Goal: Information Seeking & Learning: Learn about a topic

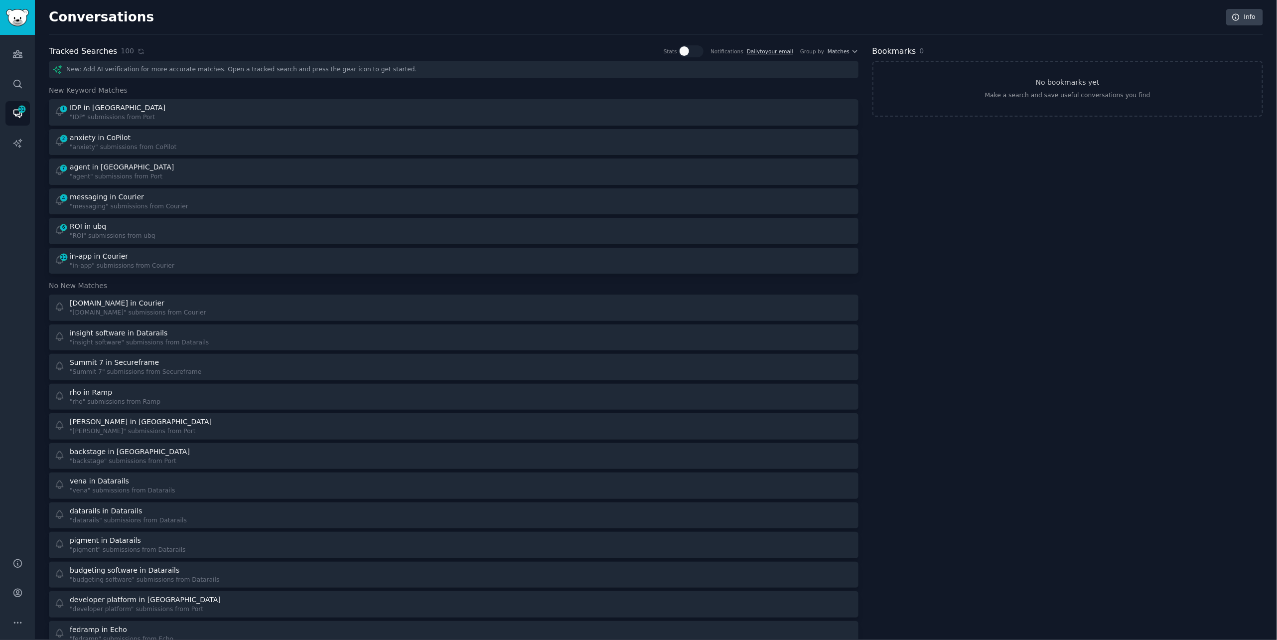
scroll to position [1, 0]
click at [138, 49] on icon at bounding box center [140, 49] width 7 height 7
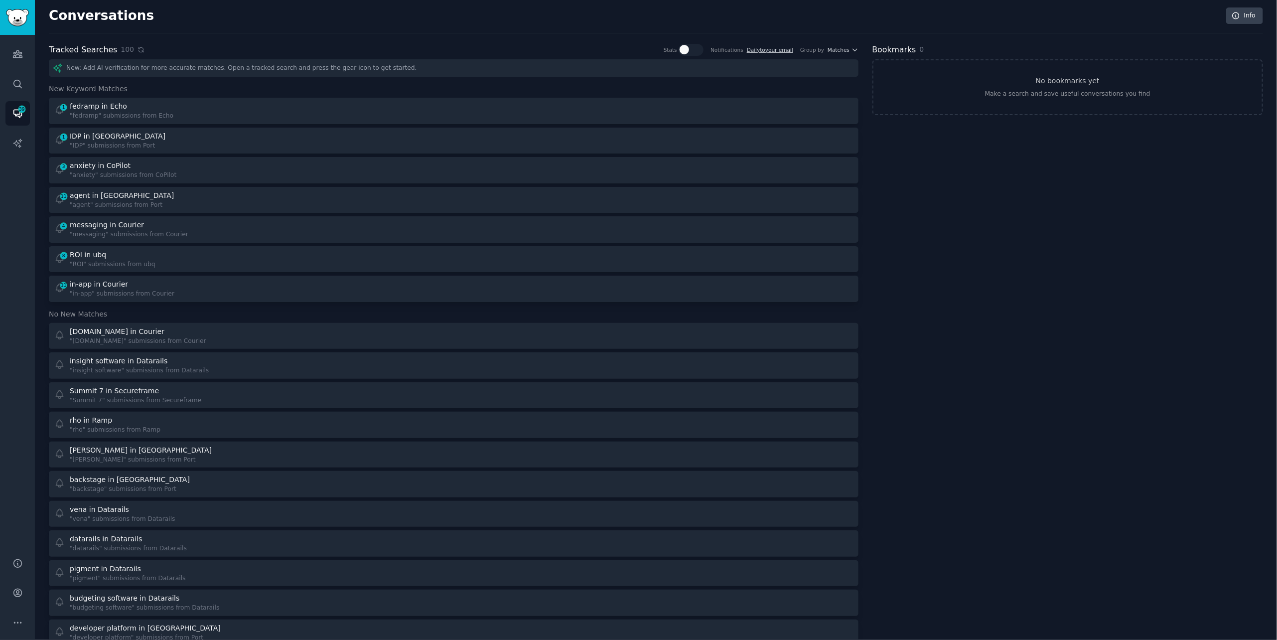
click at [138, 49] on icon at bounding box center [140, 49] width 7 height 7
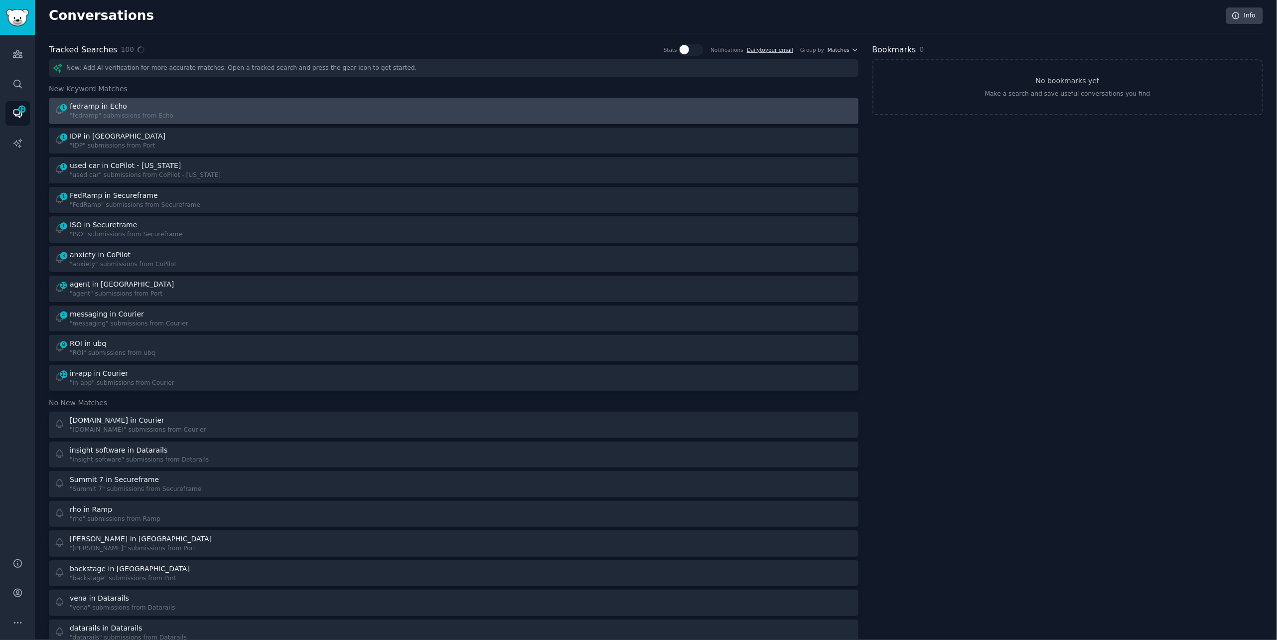
click at [232, 117] on div "1 fedramp in Echo "fedramp" submissions from Echo" at bounding box center [250, 110] width 393 height 19
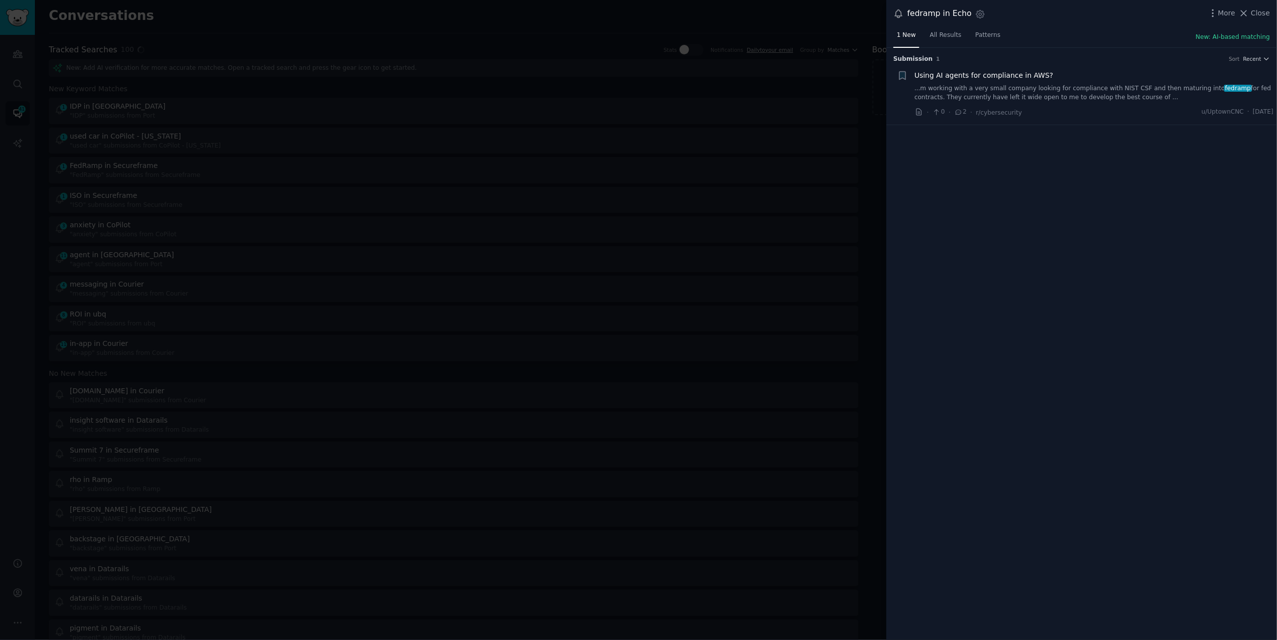
click at [1092, 95] on link "...m working with a very small company looking for compliance with NIST CSF and…" at bounding box center [1094, 92] width 359 height 17
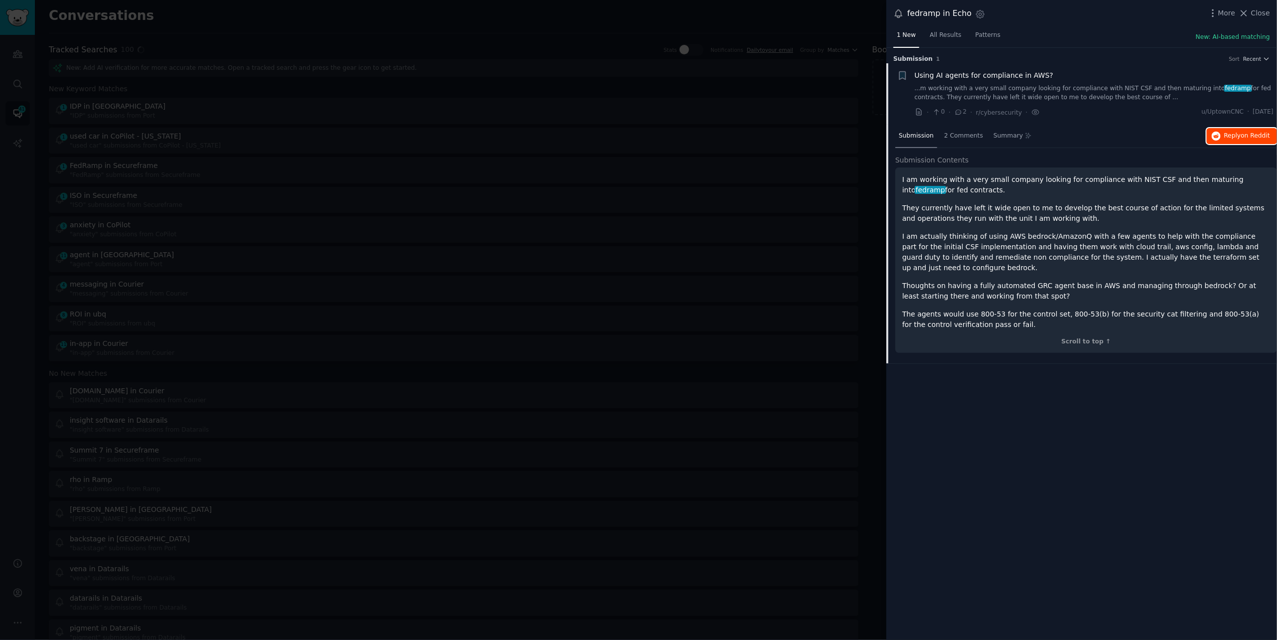
click at [1216, 138] on icon "button" at bounding box center [1215, 136] width 9 height 9
click at [212, 25] on div at bounding box center [638, 320] width 1277 height 640
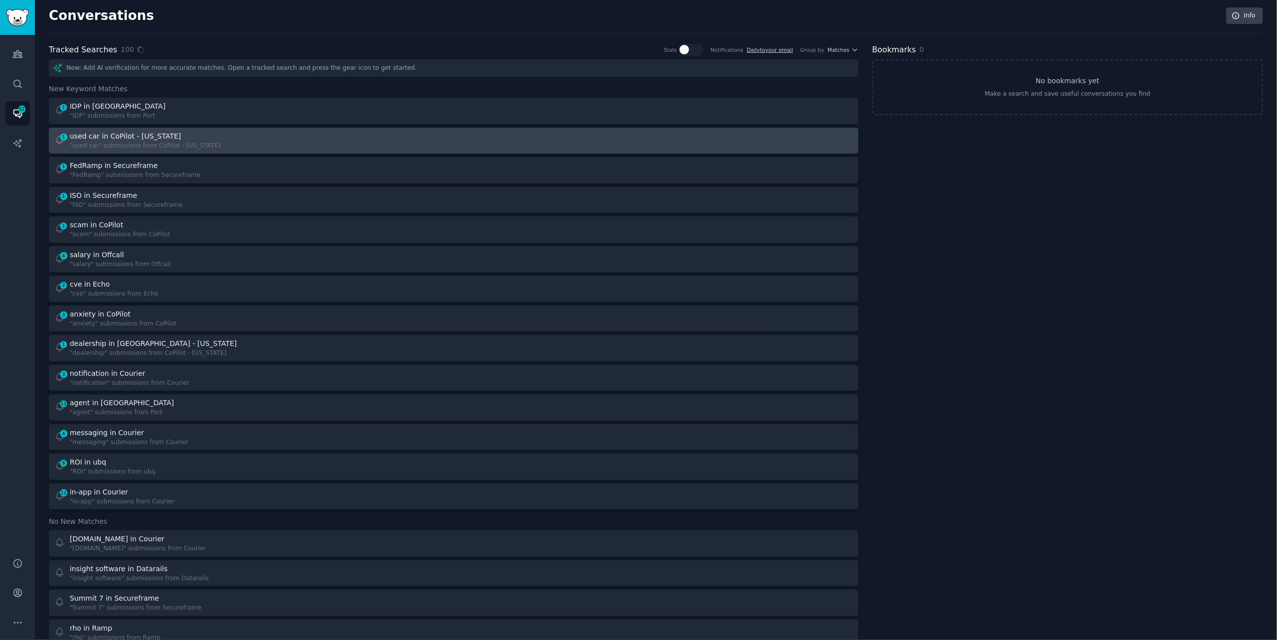
click at [226, 134] on div "1 used car in CoPilot - [US_STATE] "used car" submissions from CoPilot - [US_ST…" at bounding box center [250, 140] width 393 height 19
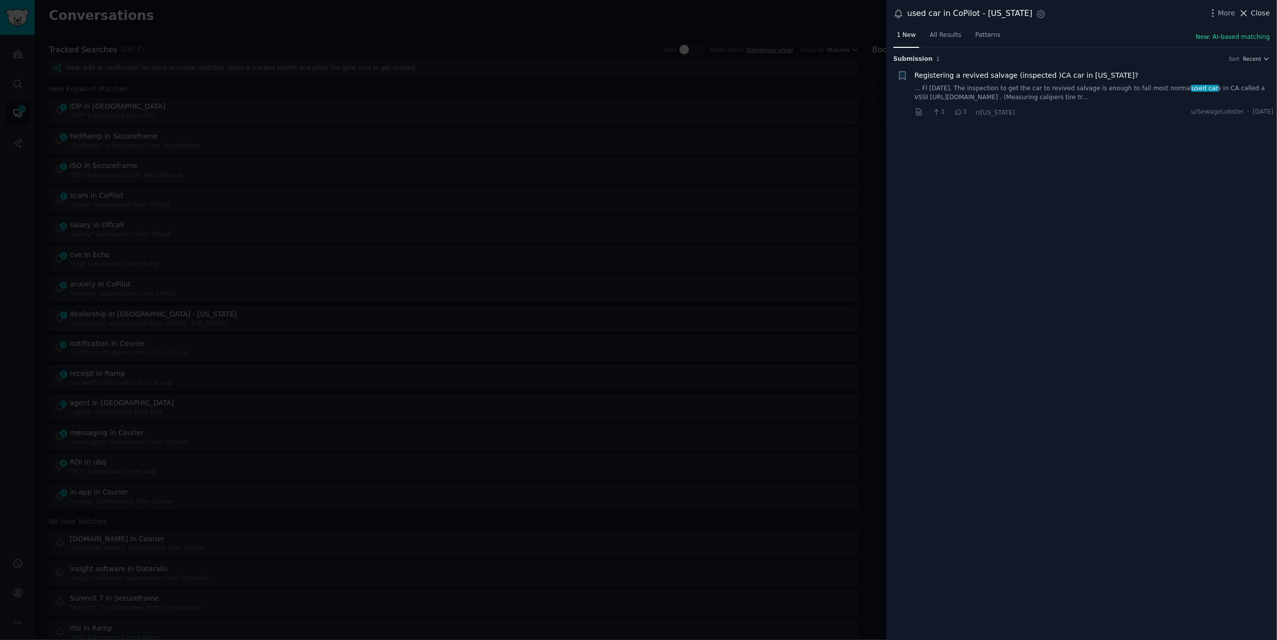
click at [1254, 16] on span "Close" at bounding box center [1260, 13] width 19 height 10
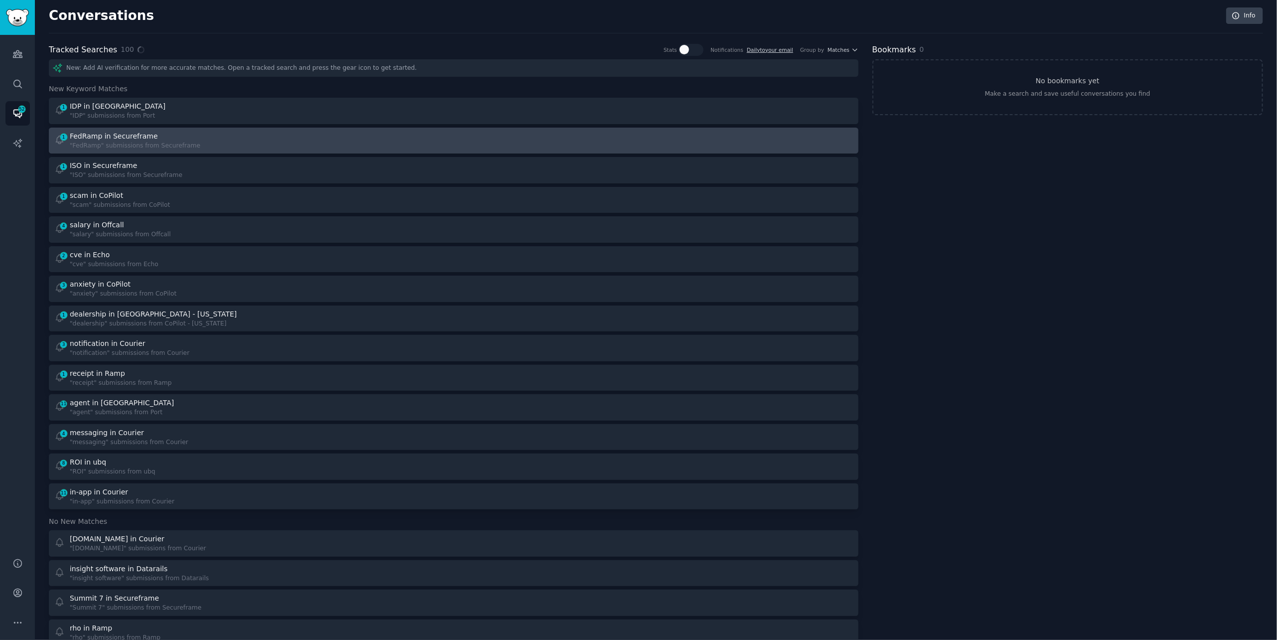
click at [338, 147] on div "1 FedRamp in Secureframe "FedRamp" submissions from Secureframe" at bounding box center [250, 140] width 393 height 19
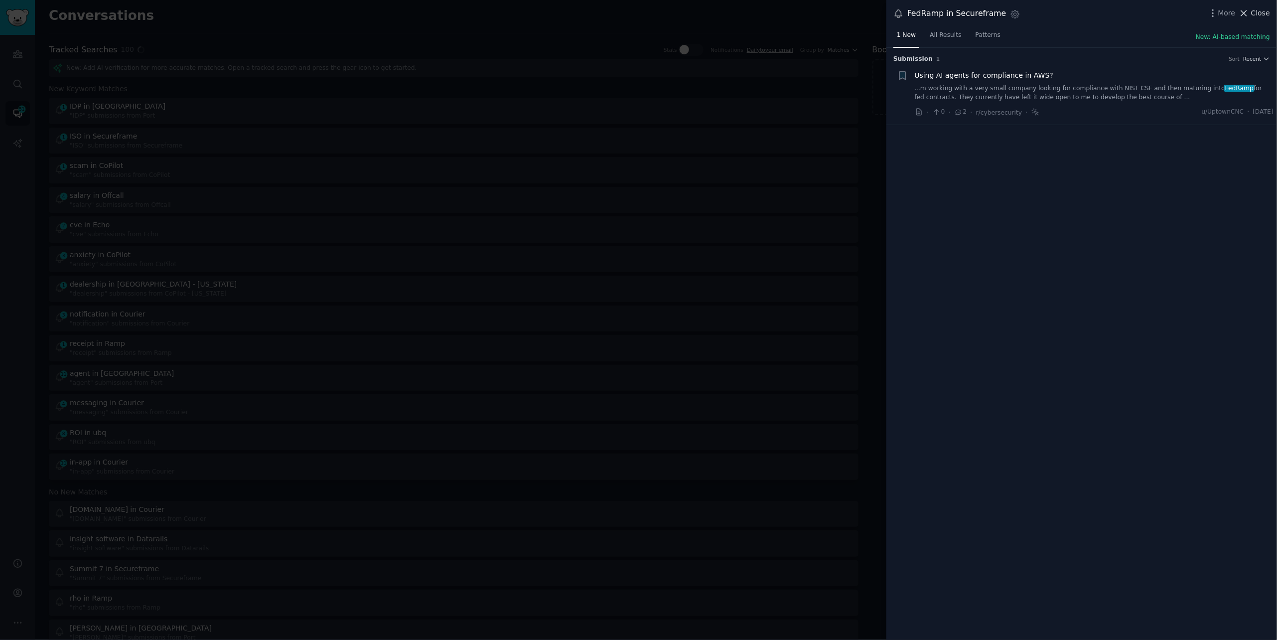
click at [1251, 14] on button "Close" at bounding box center [1253, 13] width 31 height 10
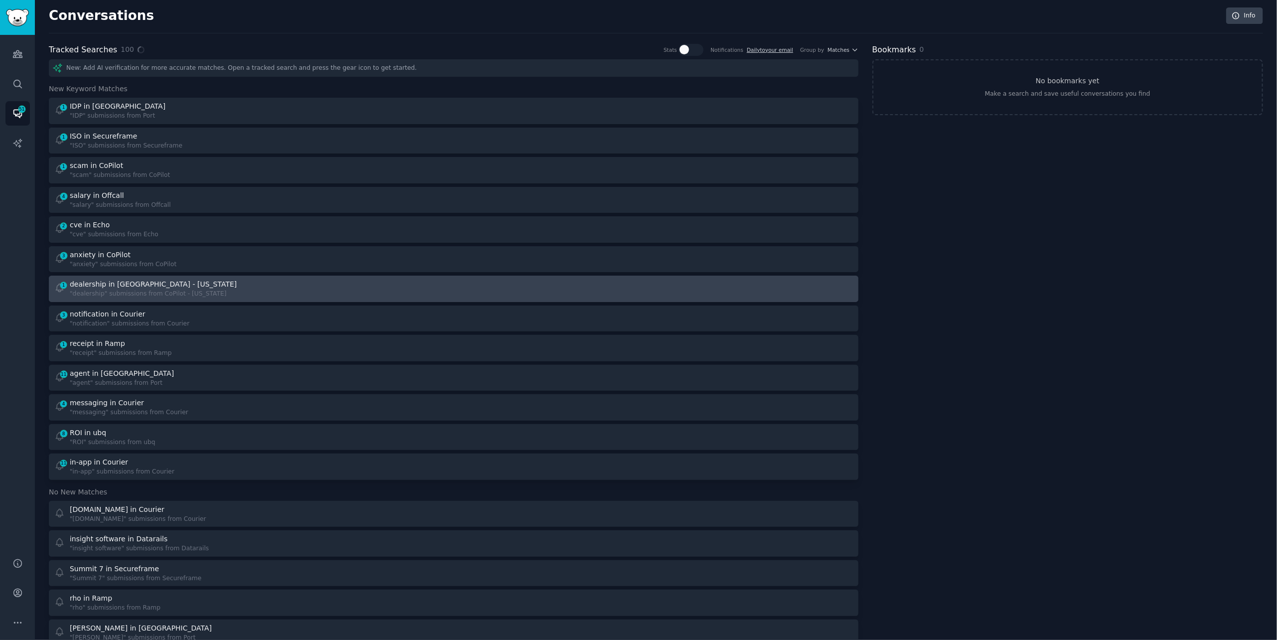
click at [452, 298] on link "1 dealership in CoPilot - [US_STATE] "dealership" submissions from CoPilot - [U…" at bounding box center [453, 288] width 809 height 26
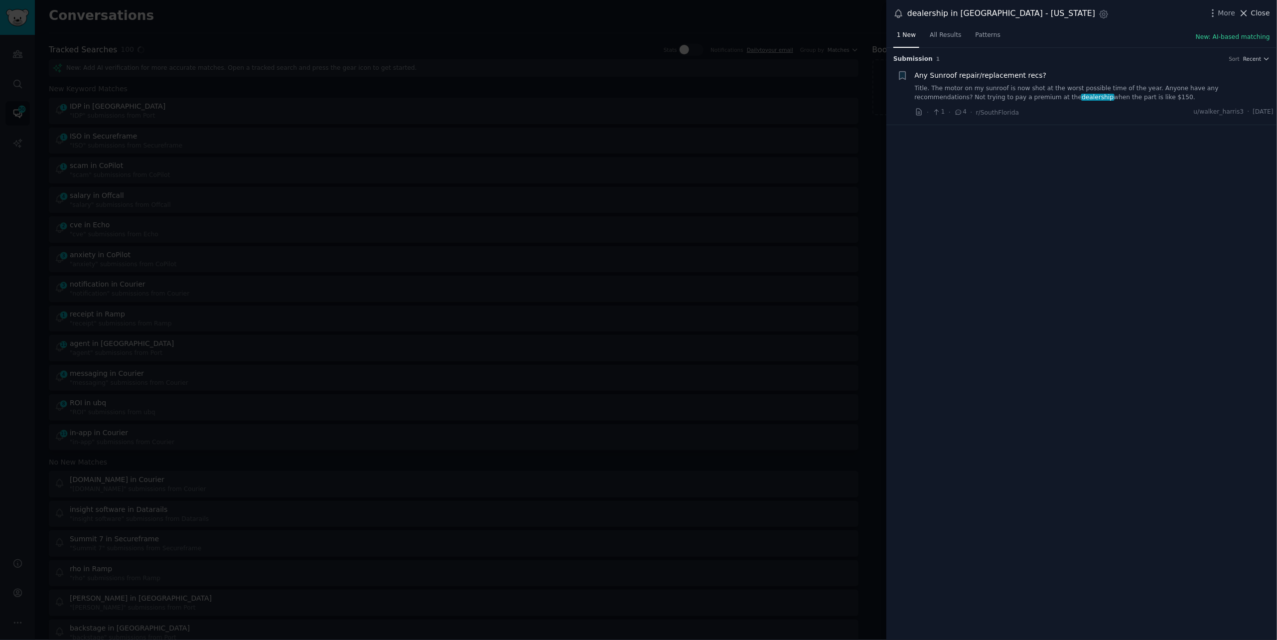
click at [1260, 11] on span "Close" at bounding box center [1260, 13] width 19 height 10
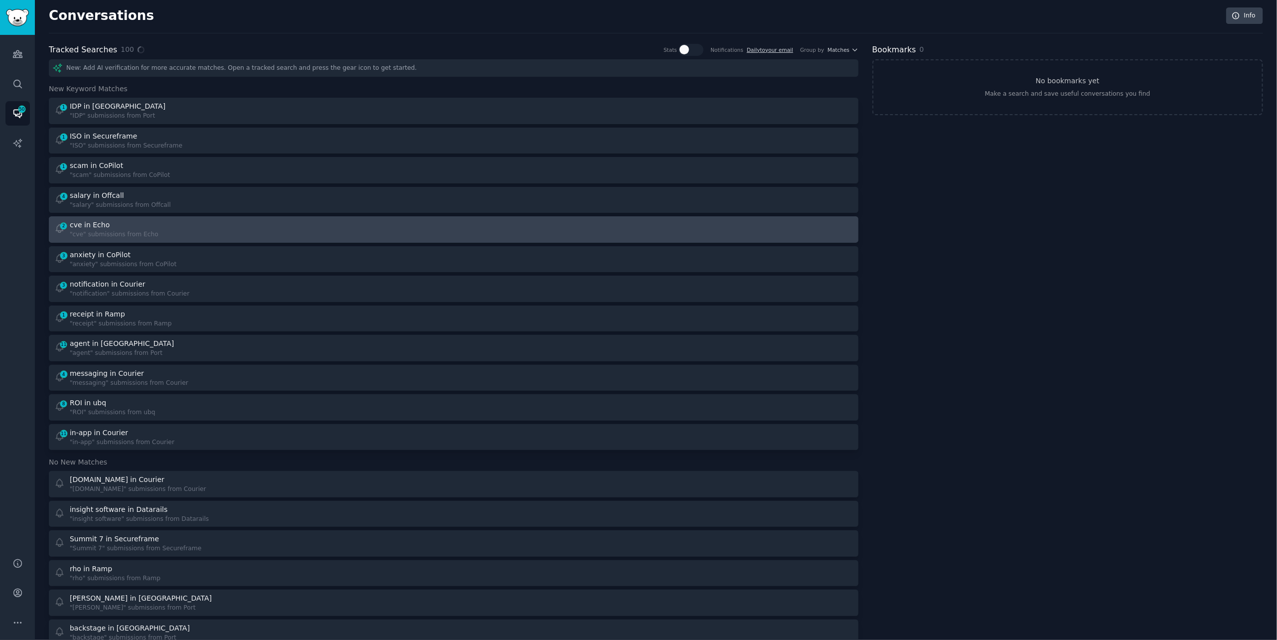
click at [322, 238] on div "2 cve in Echo "cve" submissions from Echo" at bounding box center [250, 229] width 393 height 19
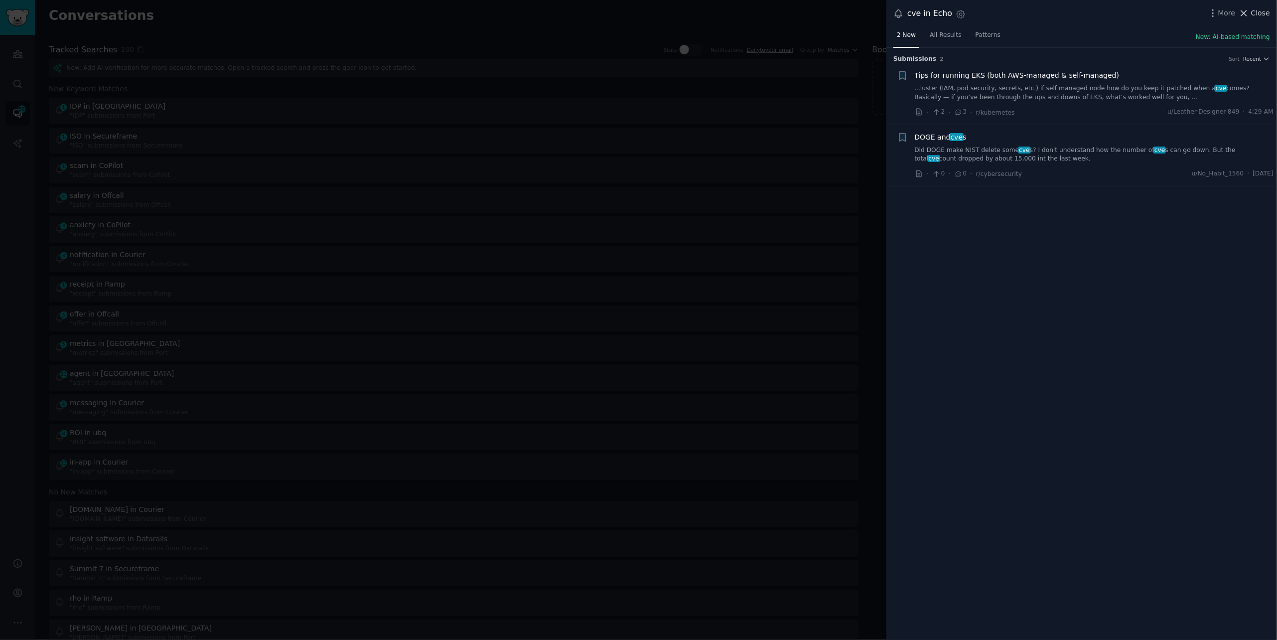
click at [1254, 9] on span "Close" at bounding box center [1260, 13] width 19 height 10
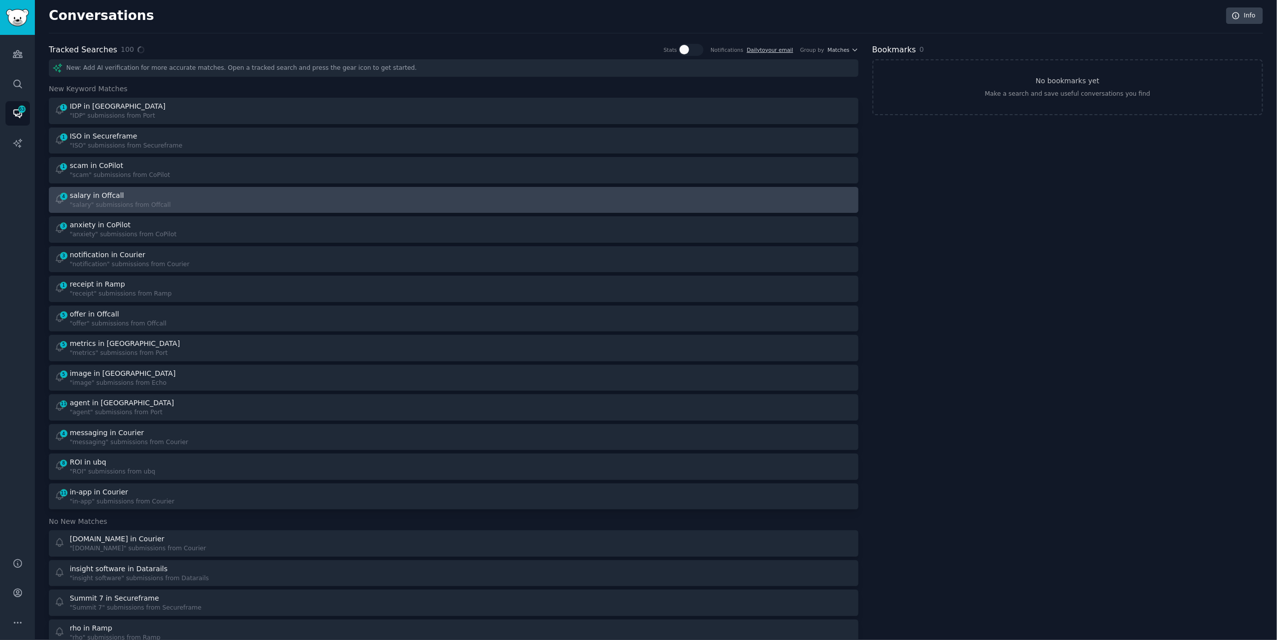
click at [290, 193] on div "4 salary in Offcall "salary" submissions from Offcall" at bounding box center [250, 199] width 393 height 19
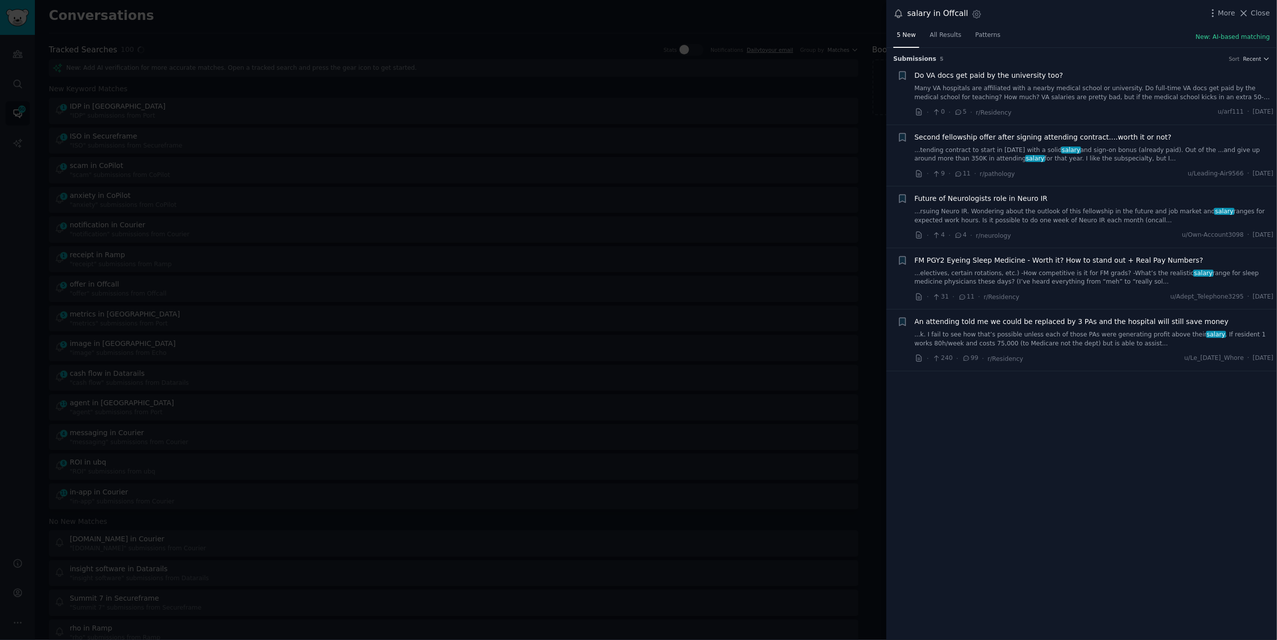
click at [987, 158] on link "...tending contract to start in [DATE] with a solid salary and sign-on bonus (a…" at bounding box center [1094, 154] width 359 height 17
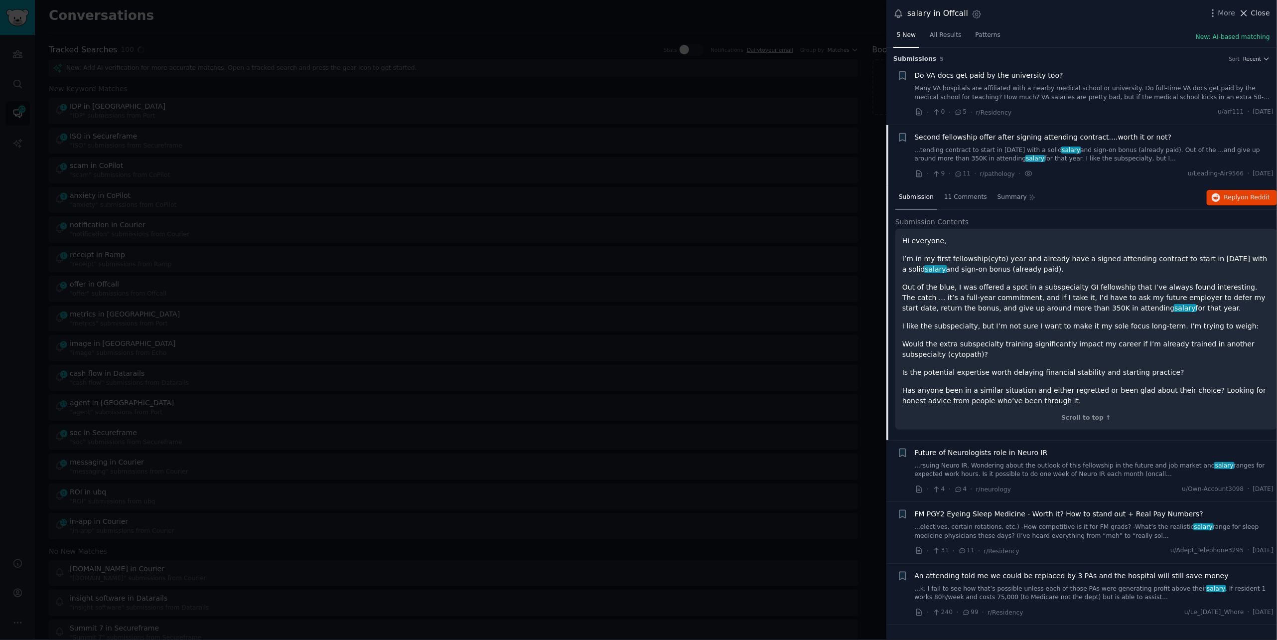
click at [1251, 9] on button "Close" at bounding box center [1253, 13] width 31 height 10
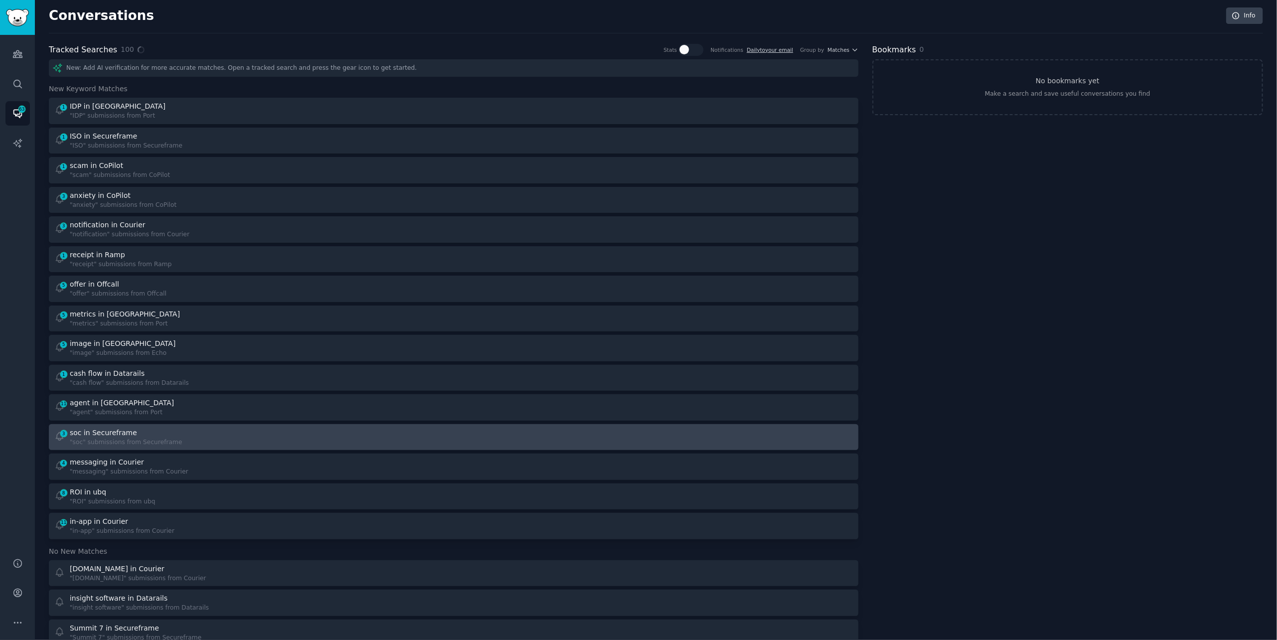
click at [509, 427] on div at bounding box center [656, 436] width 393 height 19
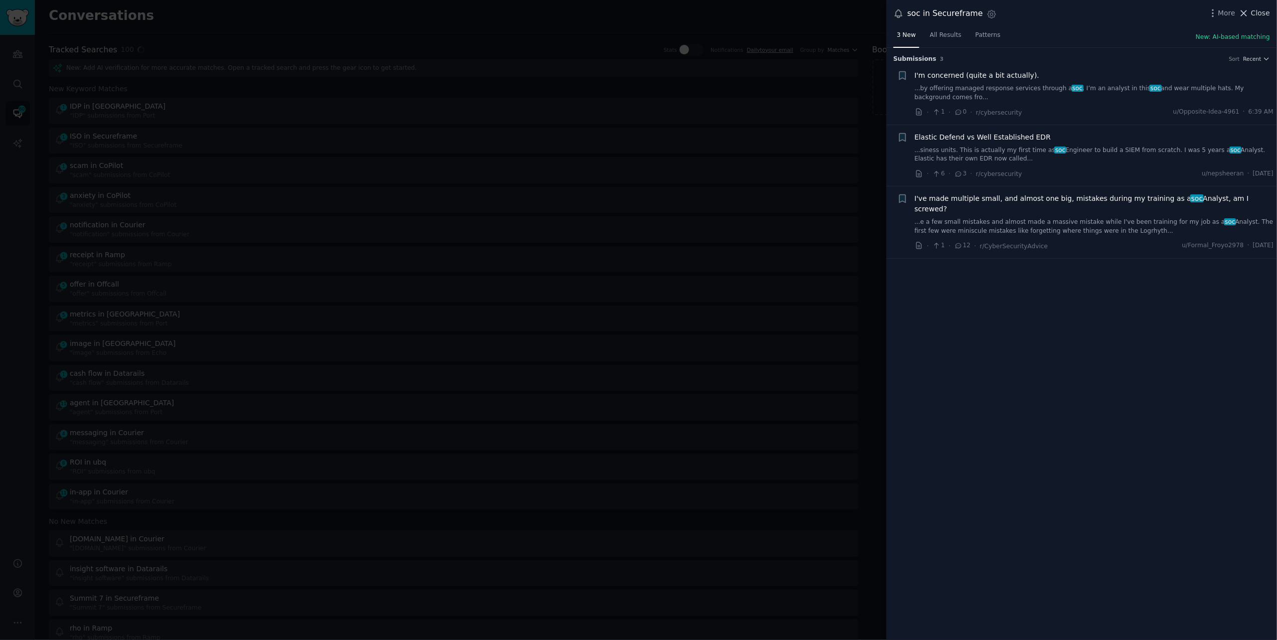
click at [1255, 9] on span "Close" at bounding box center [1260, 13] width 19 height 10
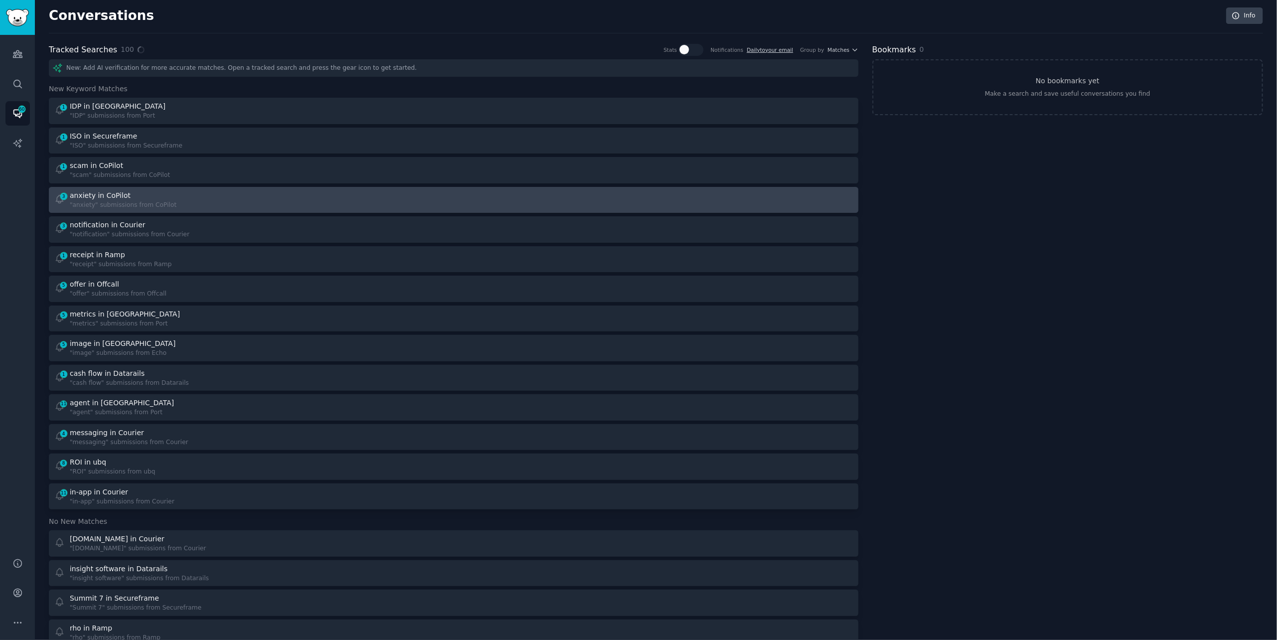
click at [500, 195] on div at bounding box center [656, 199] width 393 height 19
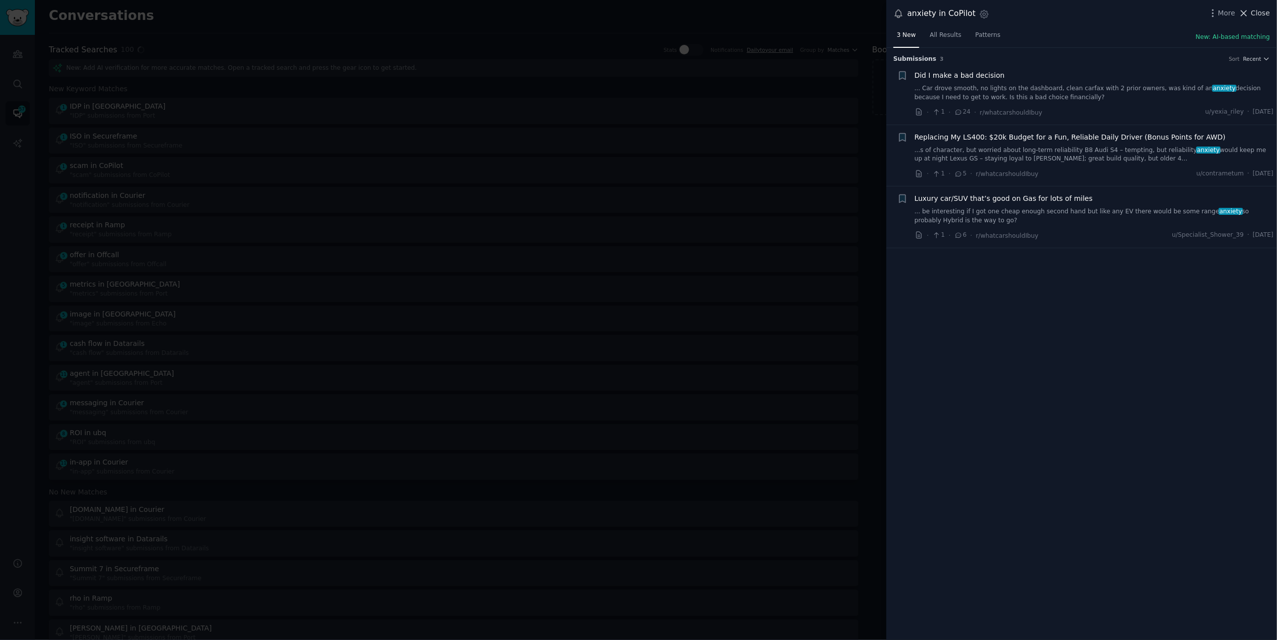
click at [1254, 15] on span "Close" at bounding box center [1260, 13] width 19 height 10
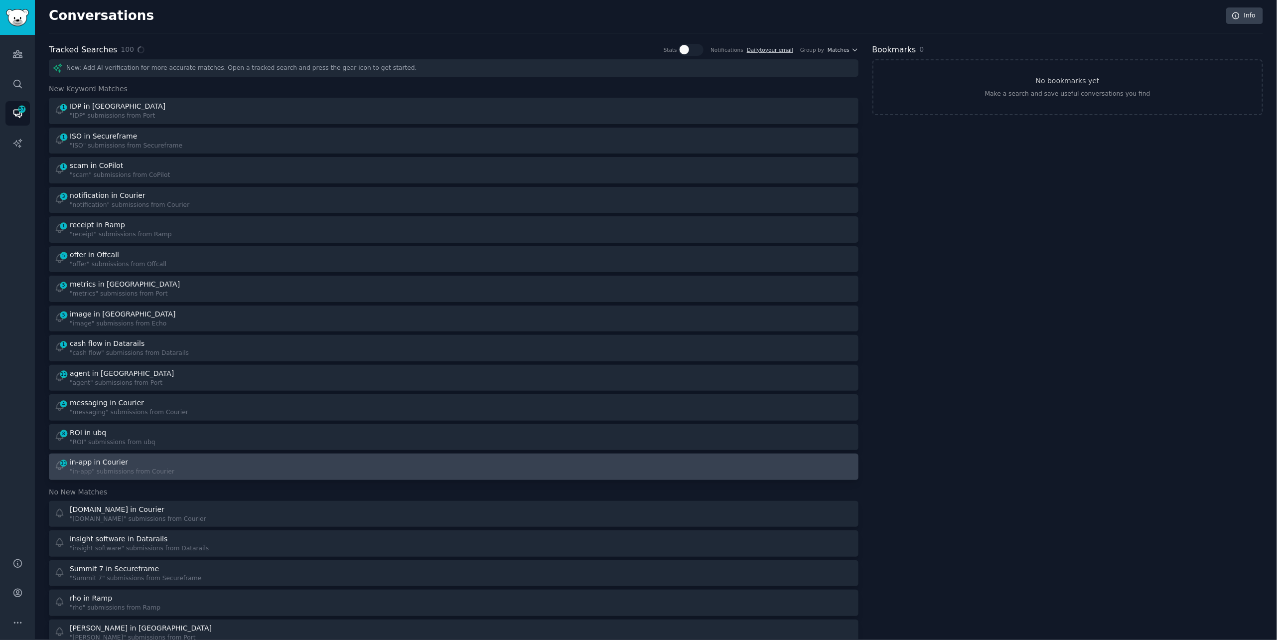
click at [270, 469] on div "11 in-app in Courier "in-app" submissions from Courier" at bounding box center [250, 466] width 393 height 19
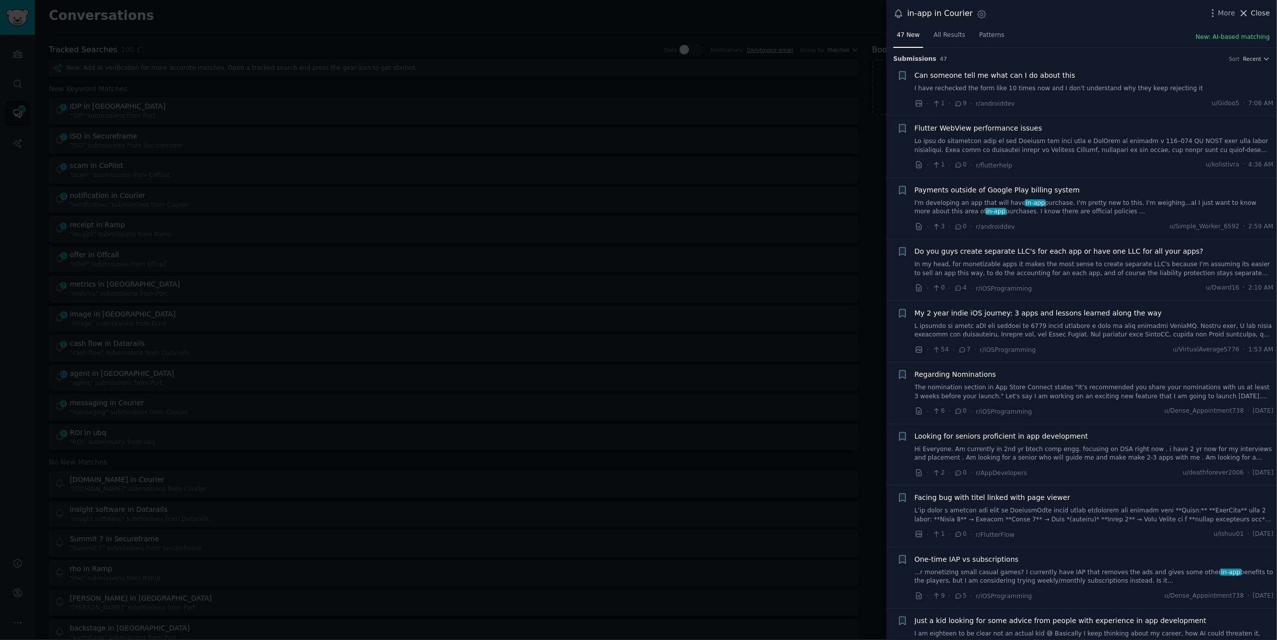
click at [1257, 9] on span "Close" at bounding box center [1260, 13] width 19 height 10
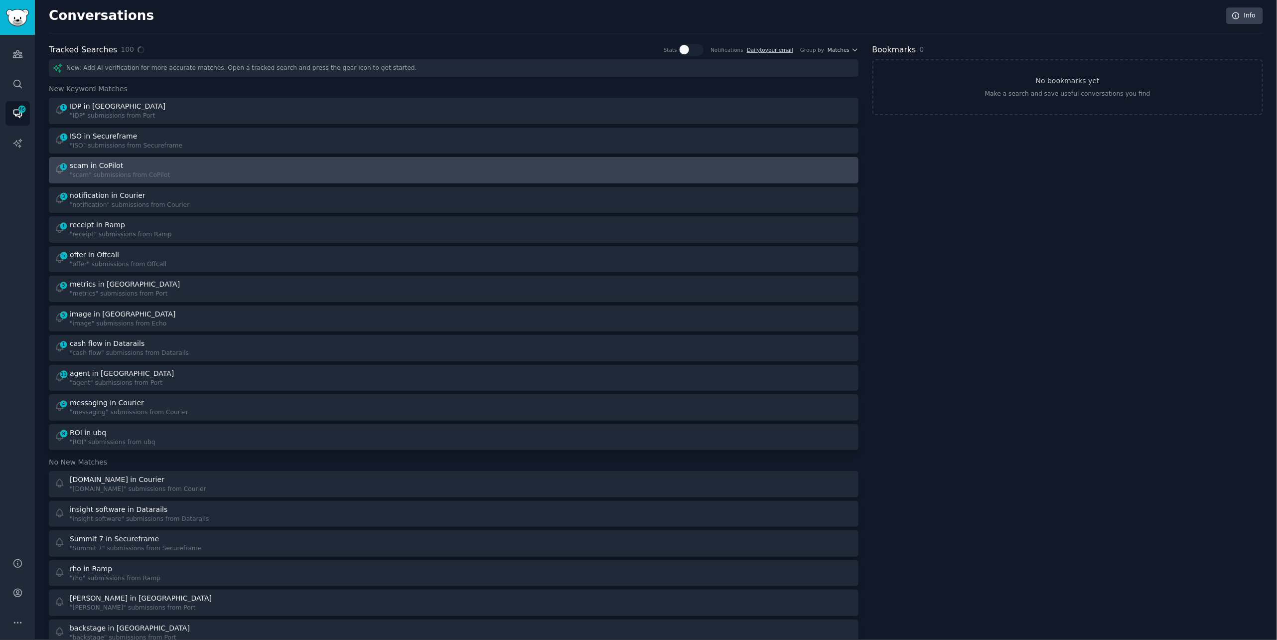
click at [293, 173] on div "1 scam in CoPilot "scam" submissions from CoPilot" at bounding box center [250, 169] width 393 height 19
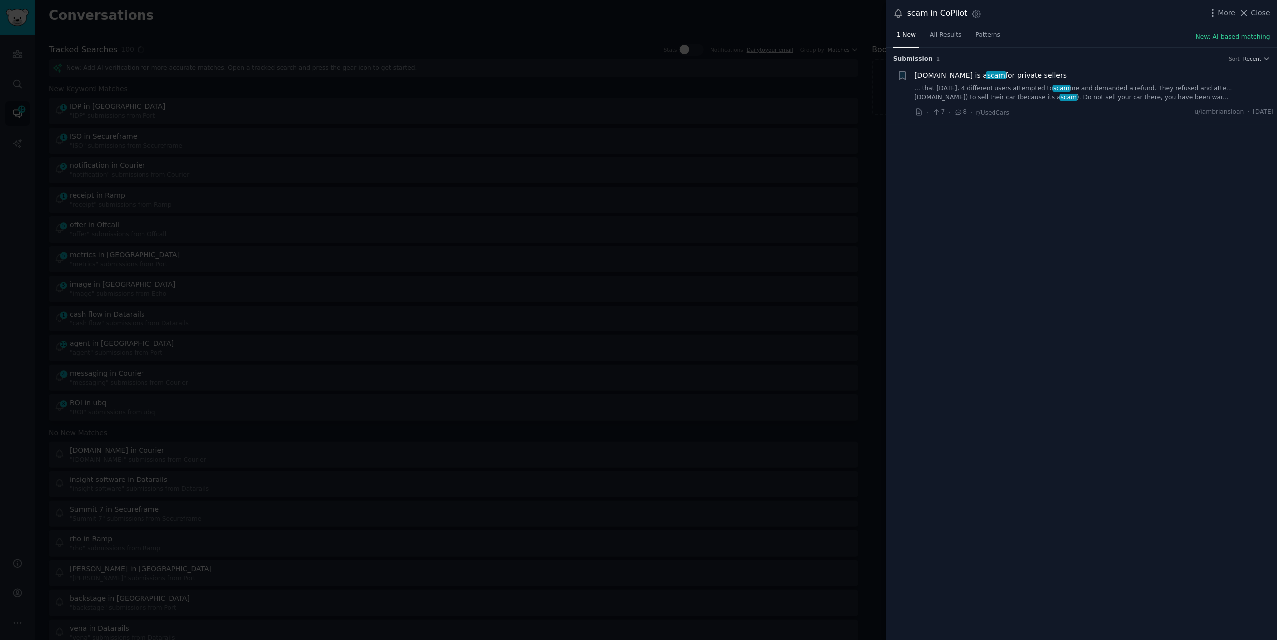
click at [1084, 93] on link "... that [DATE], 4 different users attempted to scam me and demanded a refund. …" at bounding box center [1094, 92] width 359 height 17
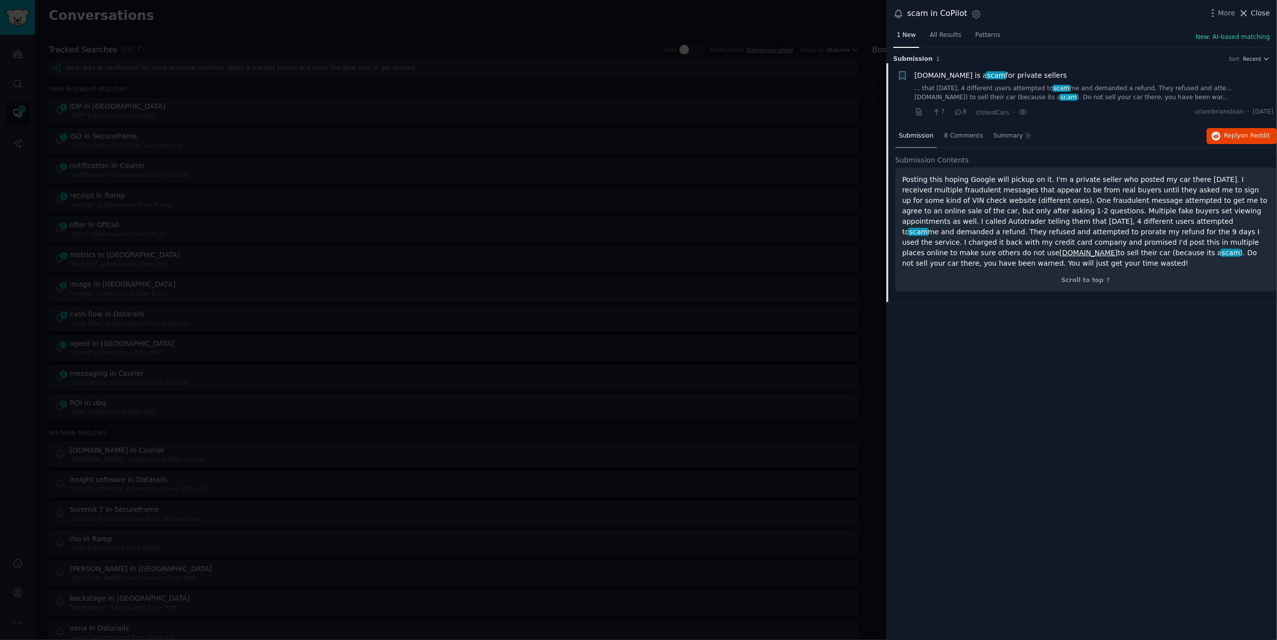
click at [1249, 9] on icon at bounding box center [1243, 13] width 10 height 10
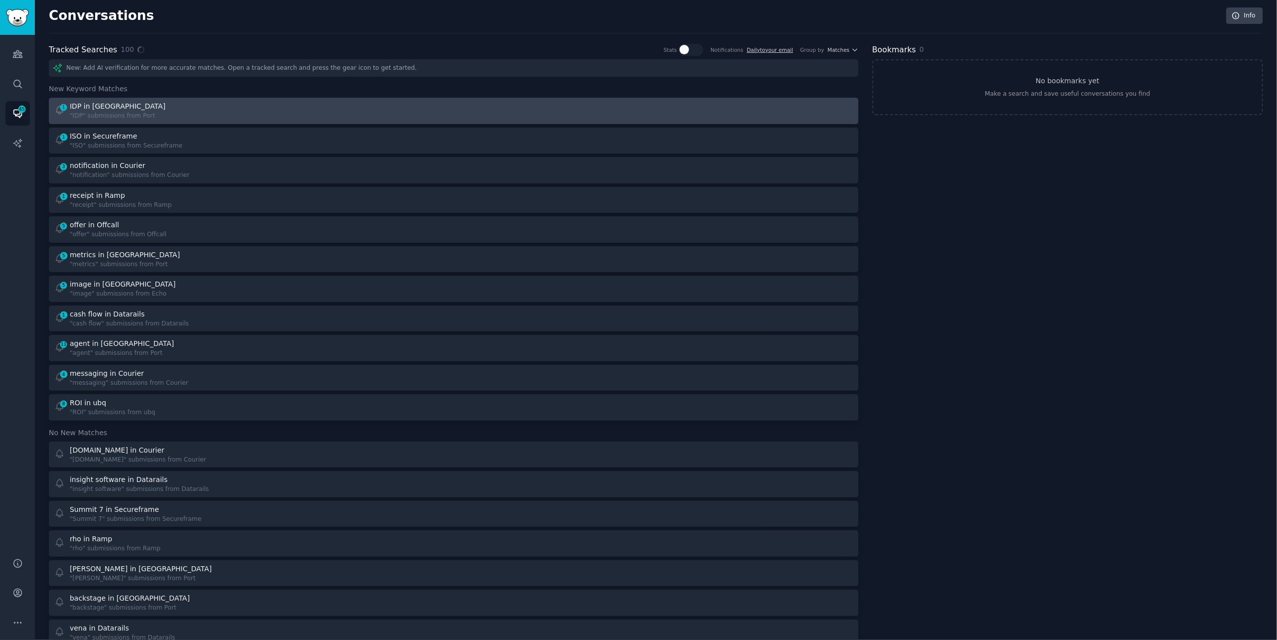
click at [391, 116] on div "1 IDP in Port "IDP" submissions from [GEOGRAPHIC_DATA]" at bounding box center [250, 110] width 393 height 19
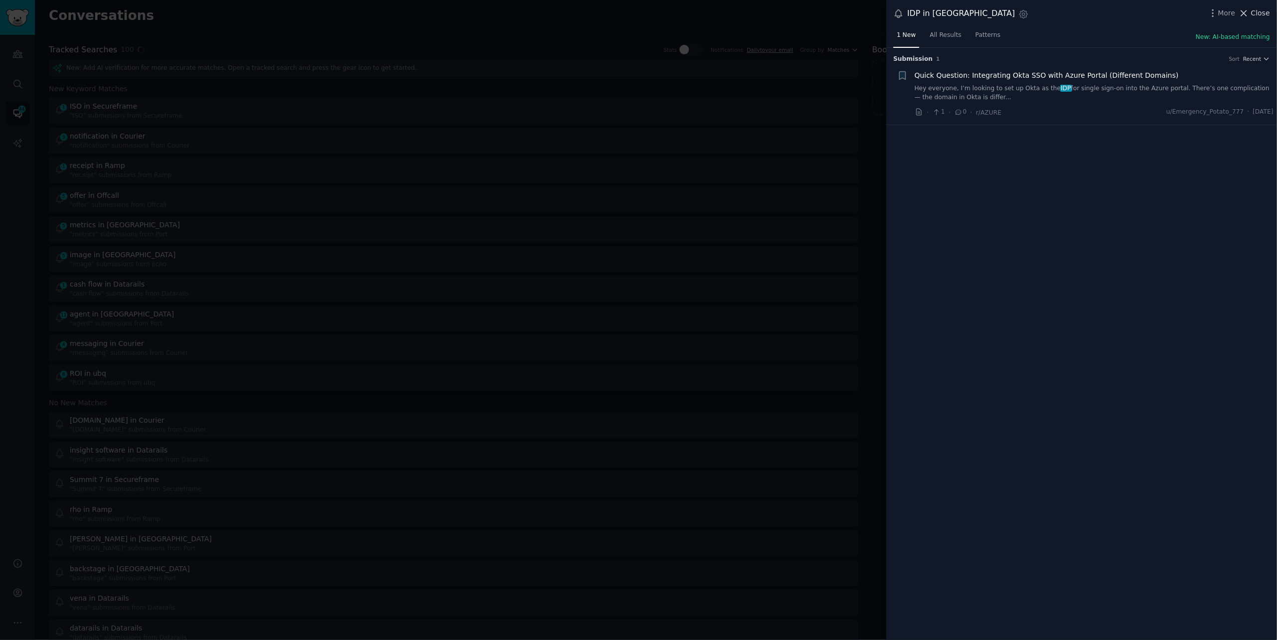
click at [1257, 11] on span "Close" at bounding box center [1260, 13] width 19 height 10
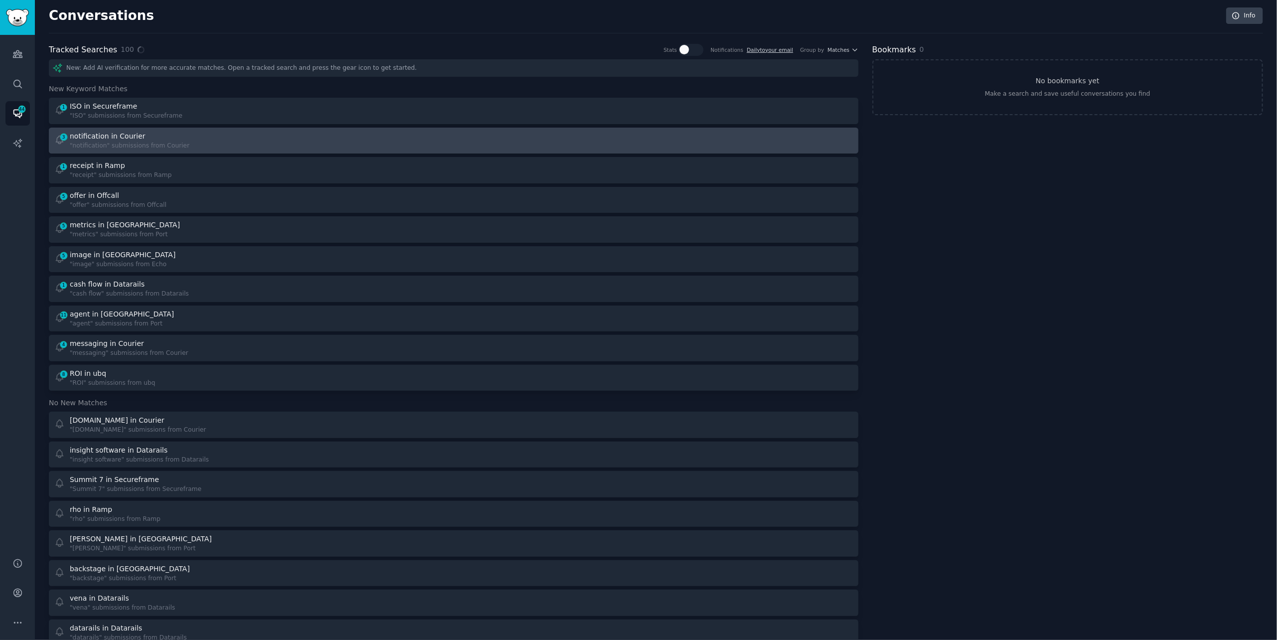
click at [451, 148] on div "3 notification in Courier "notification" submissions from Courier" at bounding box center [453, 140] width 803 height 19
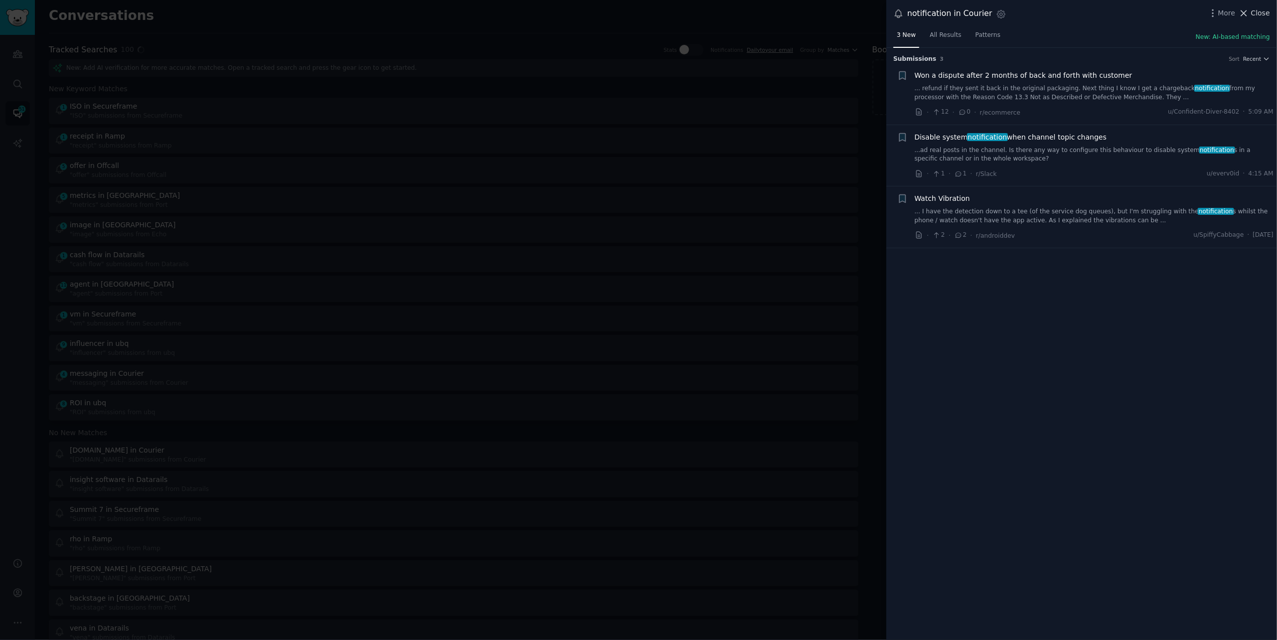
click at [1256, 15] on span "Close" at bounding box center [1260, 13] width 19 height 10
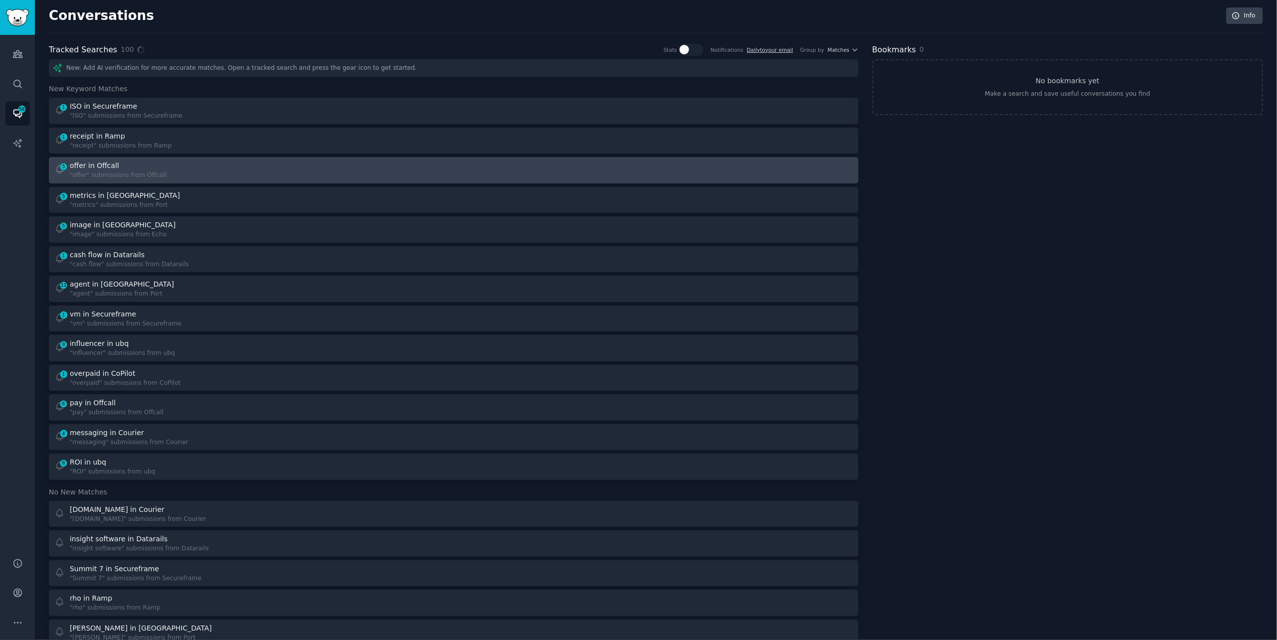
click at [373, 173] on div "5 offer in Offcall "offer" submissions from Offcall" at bounding box center [250, 169] width 393 height 19
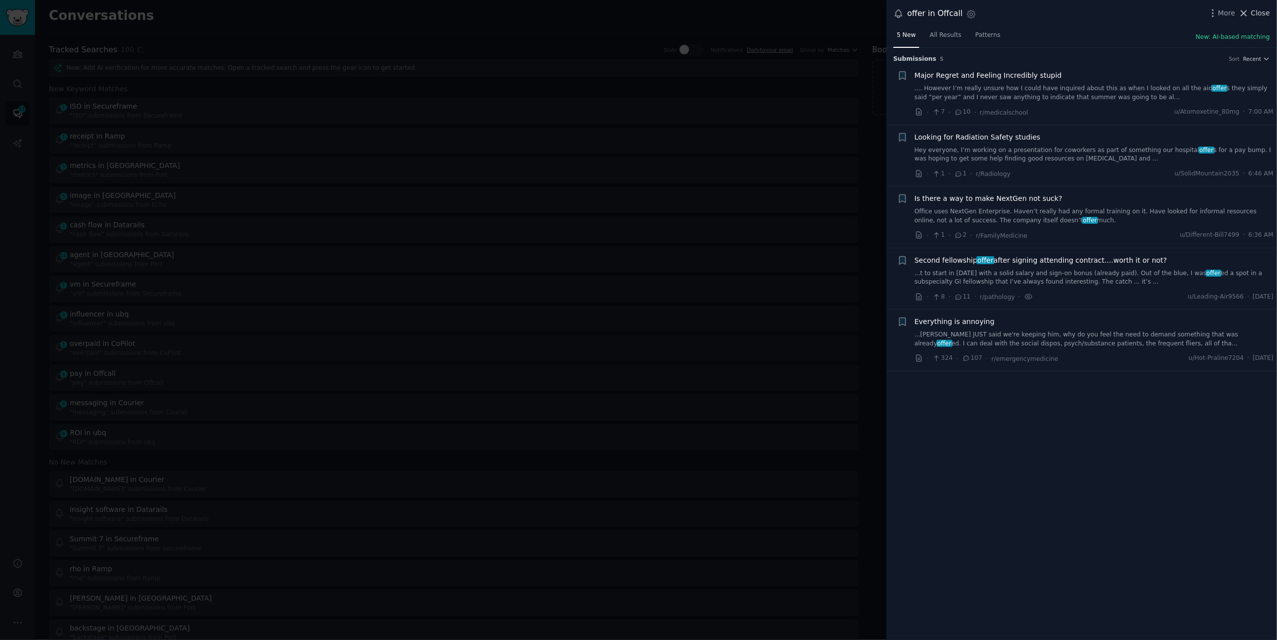
click at [1256, 14] on span "Close" at bounding box center [1260, 13] width 19 height 10
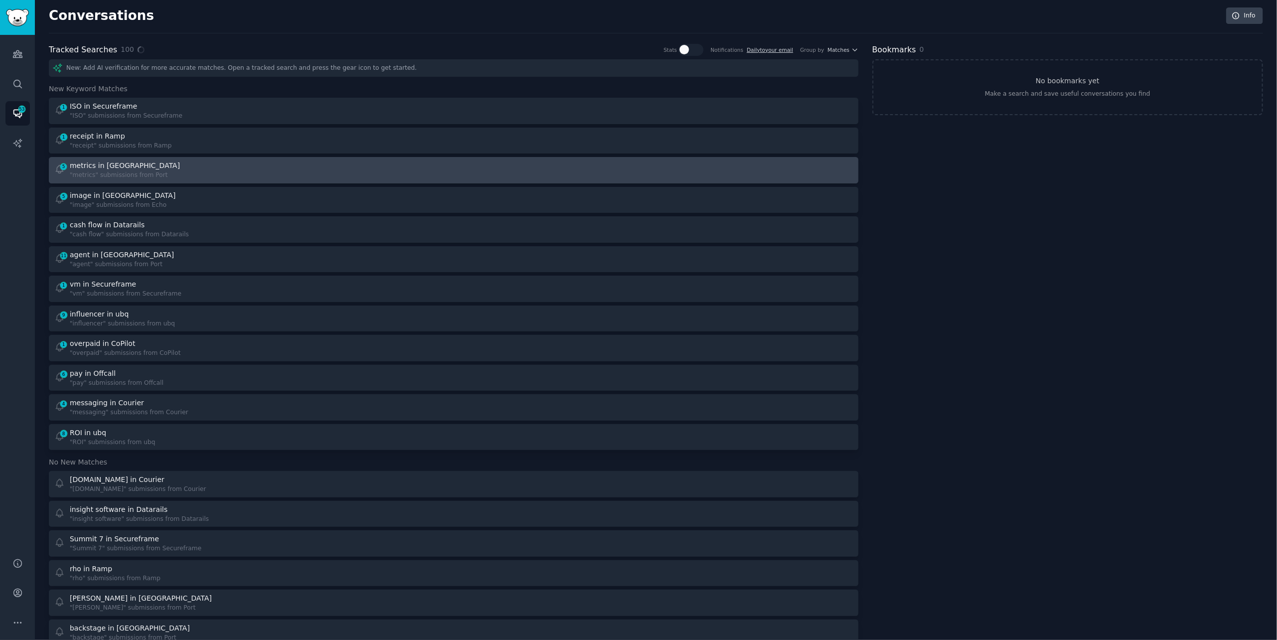
click at [108, 172] on div ""metrics" submissions from Port" at bounding box center [126, 175] width 112 height 9
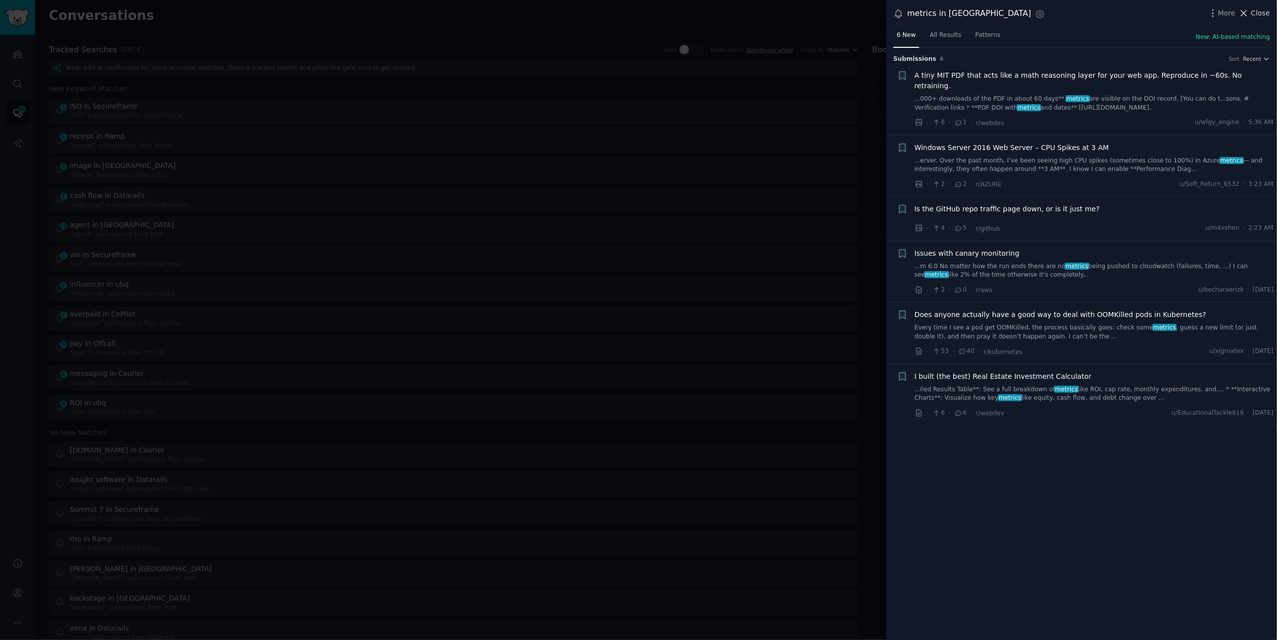
click at [1264, 13] on span "Close" at bounding box center [1260, 13] width 19 height 10
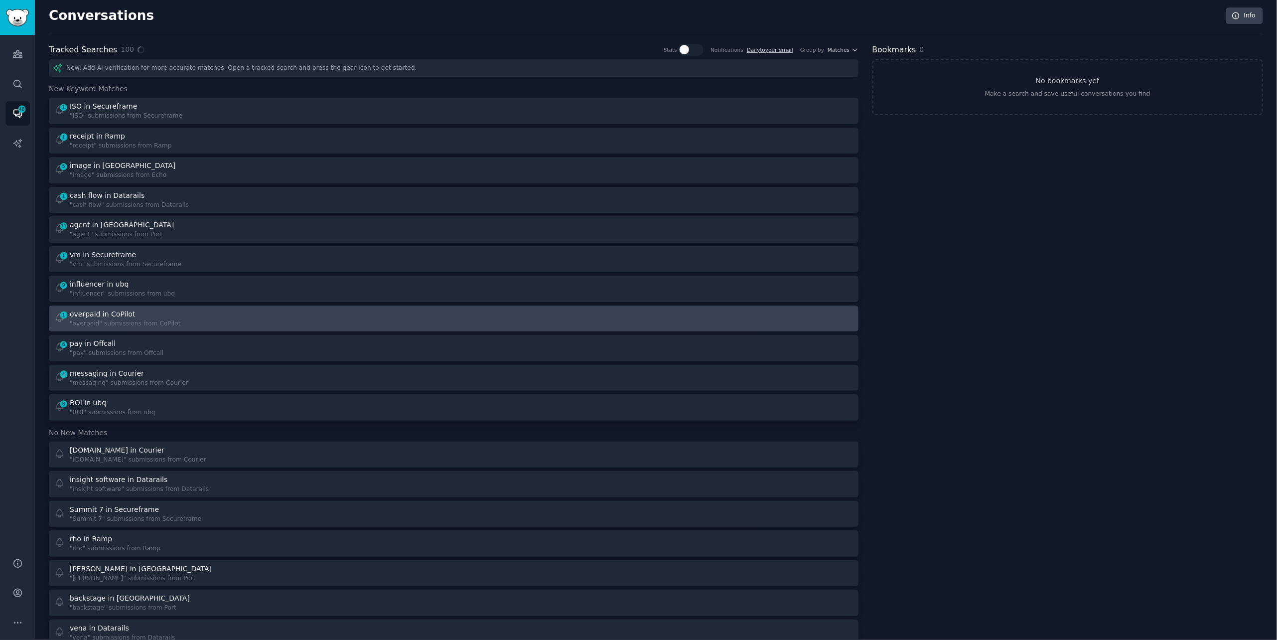
click at [172, 319] on div ""overpaid" submissions from CoPilot" at bounding box center [125, 323] width 111 height 9
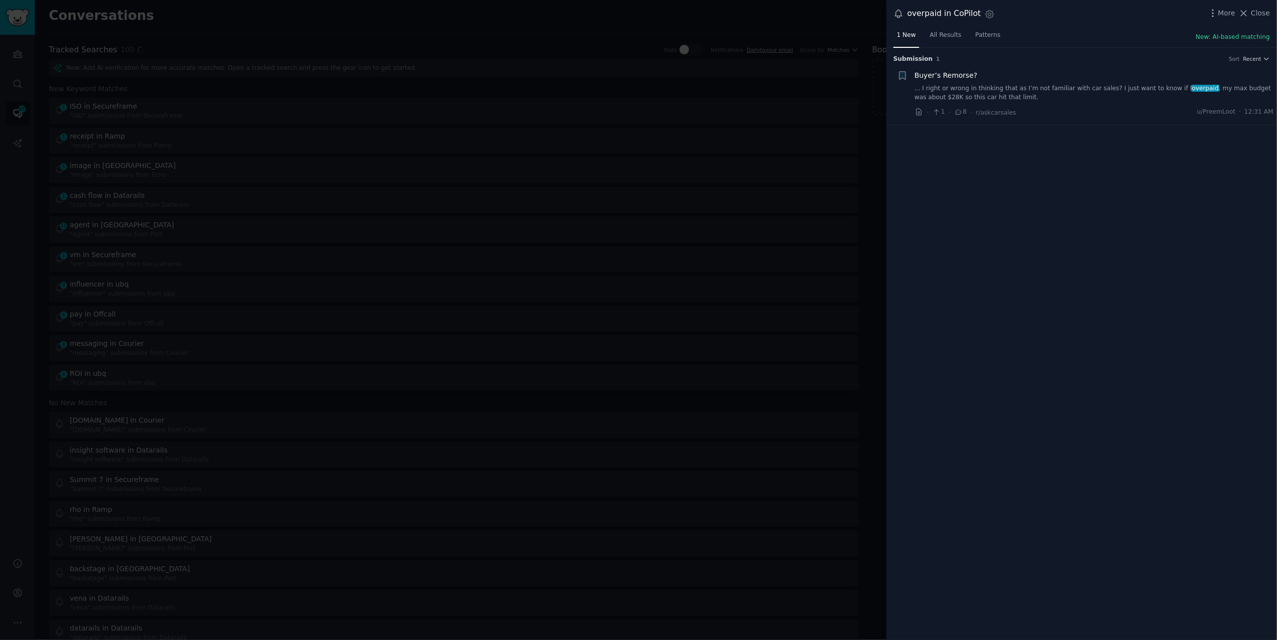
click at [1153, 86] on link "... I right or wrong in thinking that as I’m not familiar with car sales? I jus…" at bounding box center [1094, 92] width 359 height 17
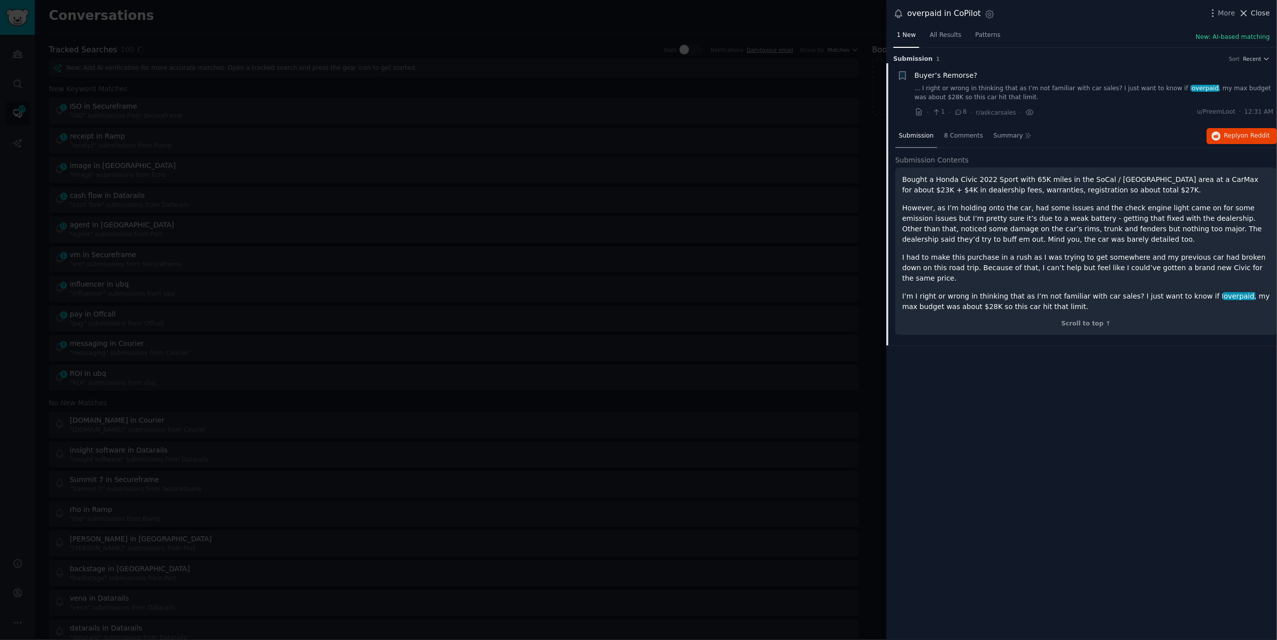
click at [1262, 14] on span "Close" at bounding box center [1260, 13] width 19 height 10
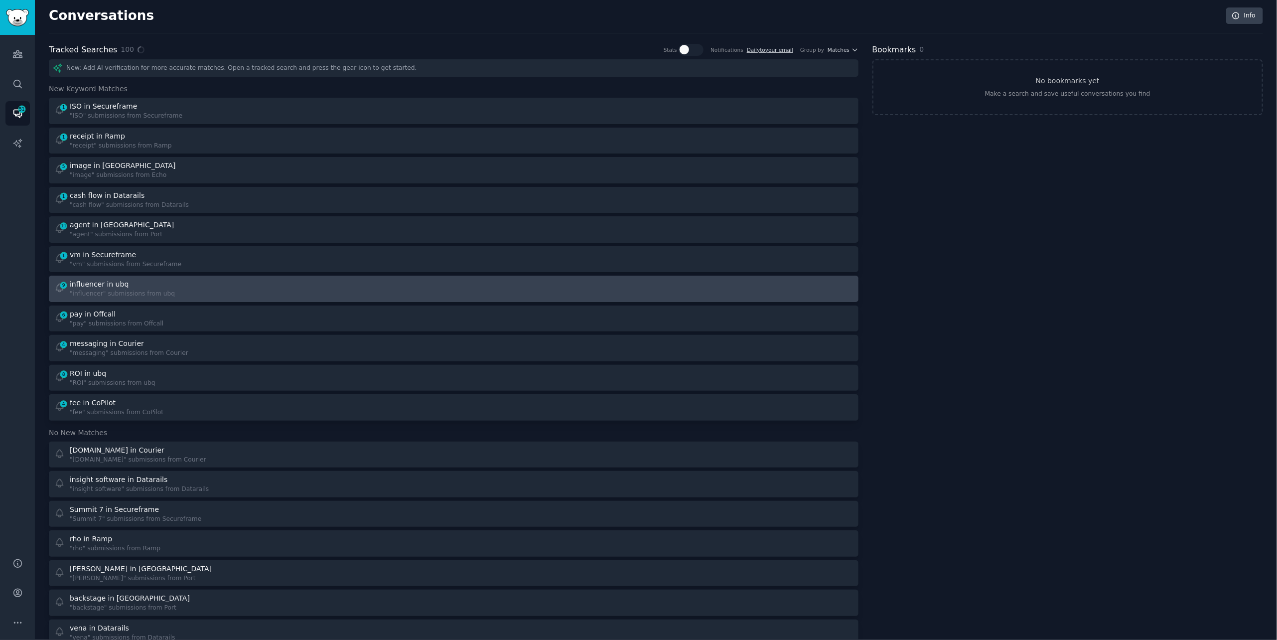
click at [232, 293] on div "9 influencer in ubq "influencer" submissions from ubq" at bounding box center [250, 288] width 393 height 19
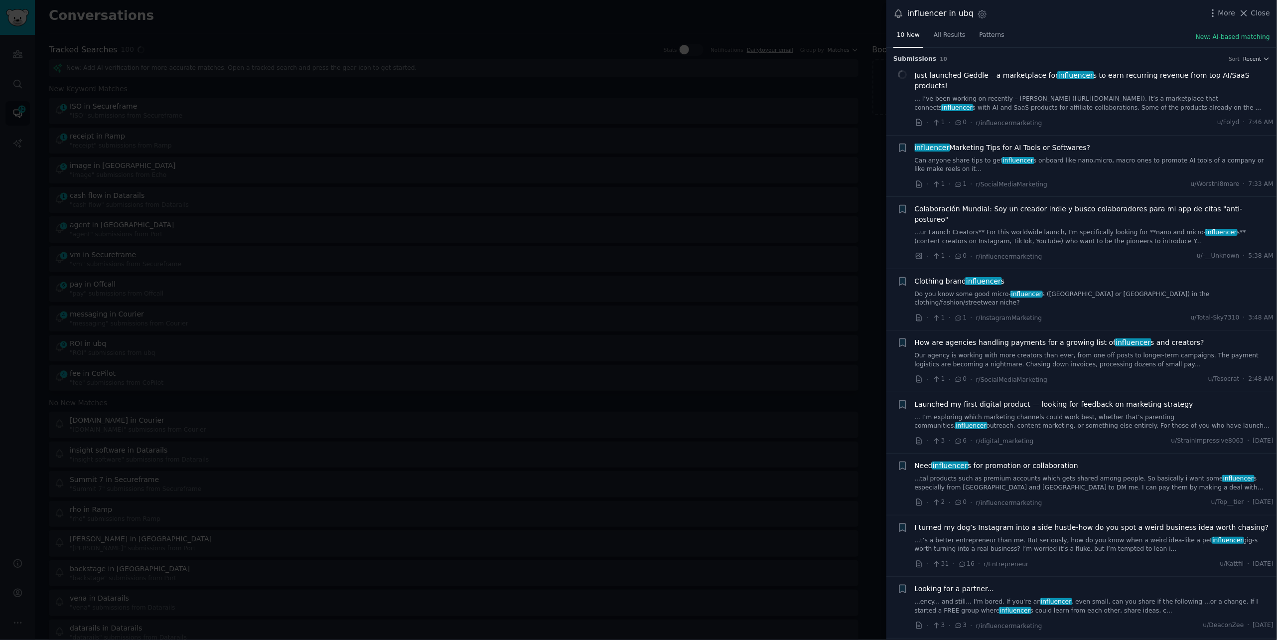
click at [960, 290] on link "Do you know some good micro- influencer s ([GEOGRAPHIC_DATA] or [GEOGRAPHIC_DAT…" at bounding box center [1094, 298] width 359 height 17
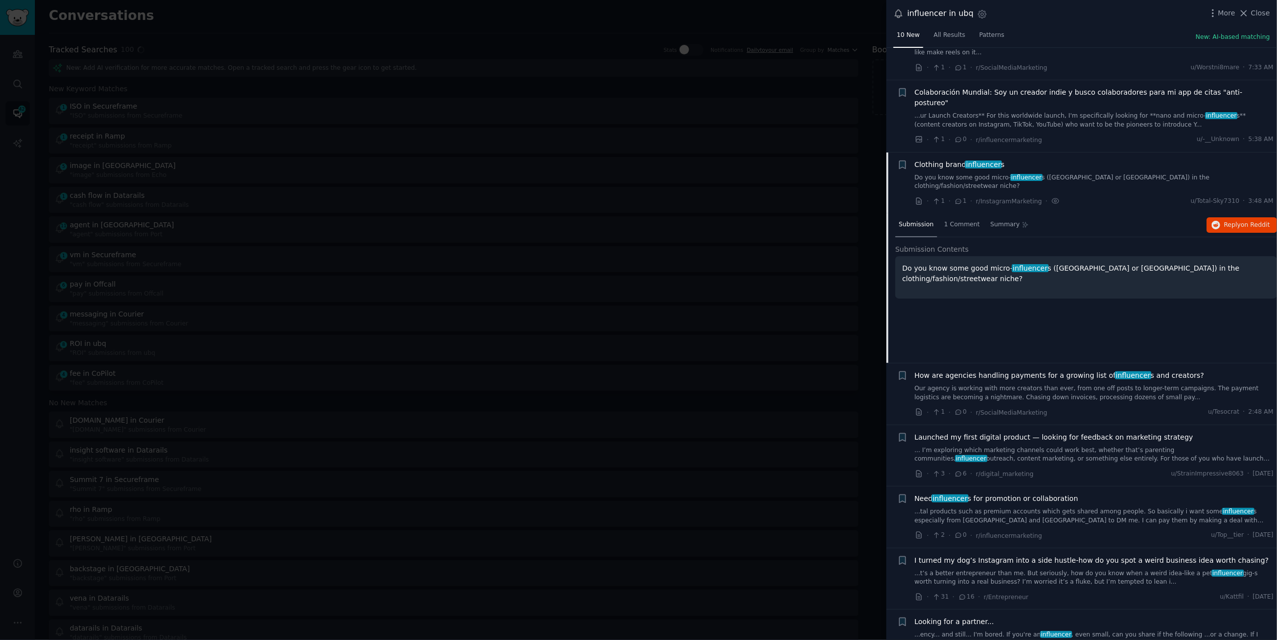
scroll to position [177, 0]
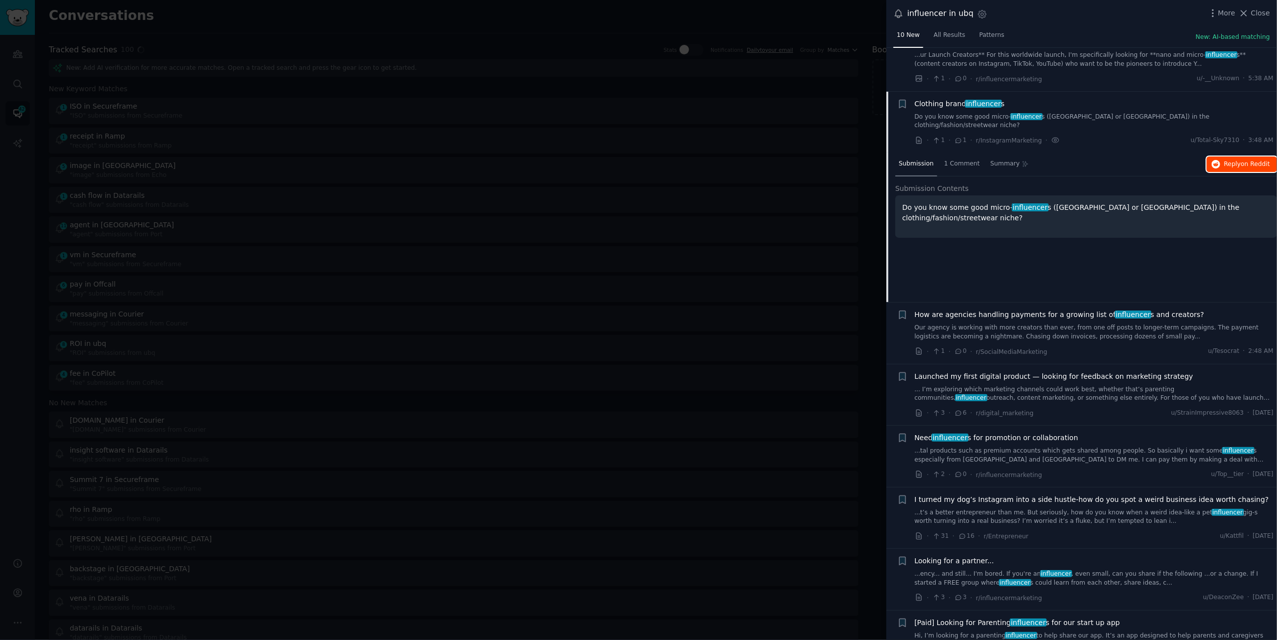
click at [1231, 160] on span "Reply on Reddit" at bounding box center [1247, 164] width 46 height 9
click at [179, 5] on div at bounding box center [638, 320] width 1277 height 640
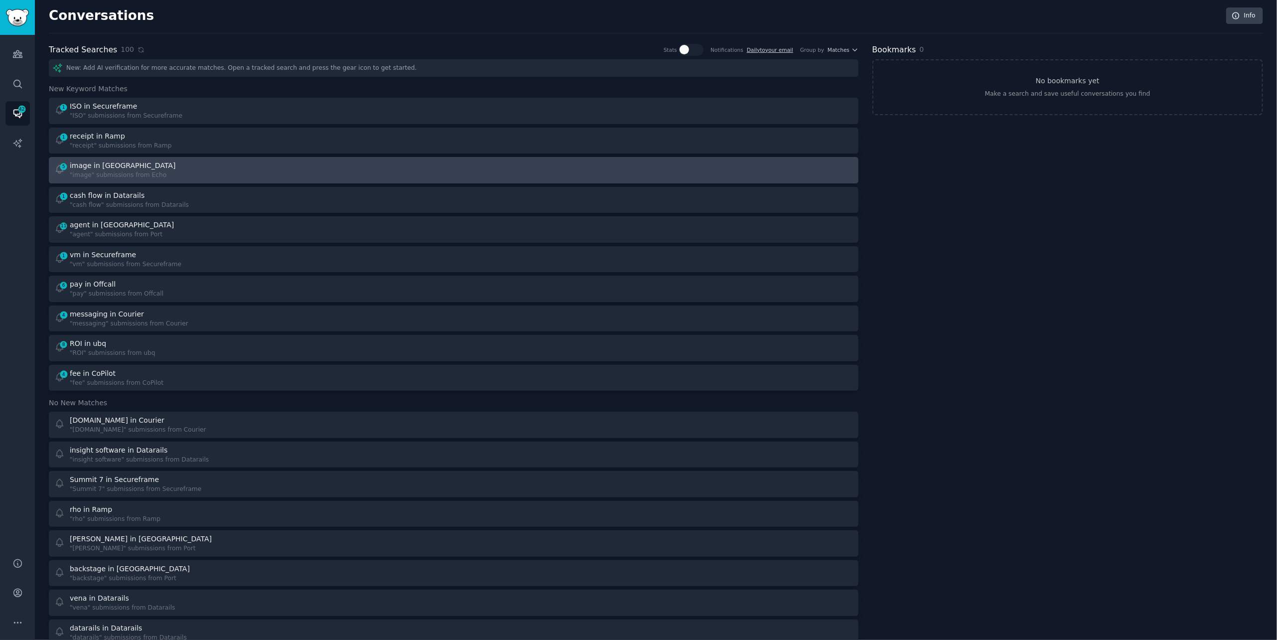
click at [151, 166] on div "image in [GEOGRAPHIC_DATA]" at bounding box center [124, 165] width 108 height 10
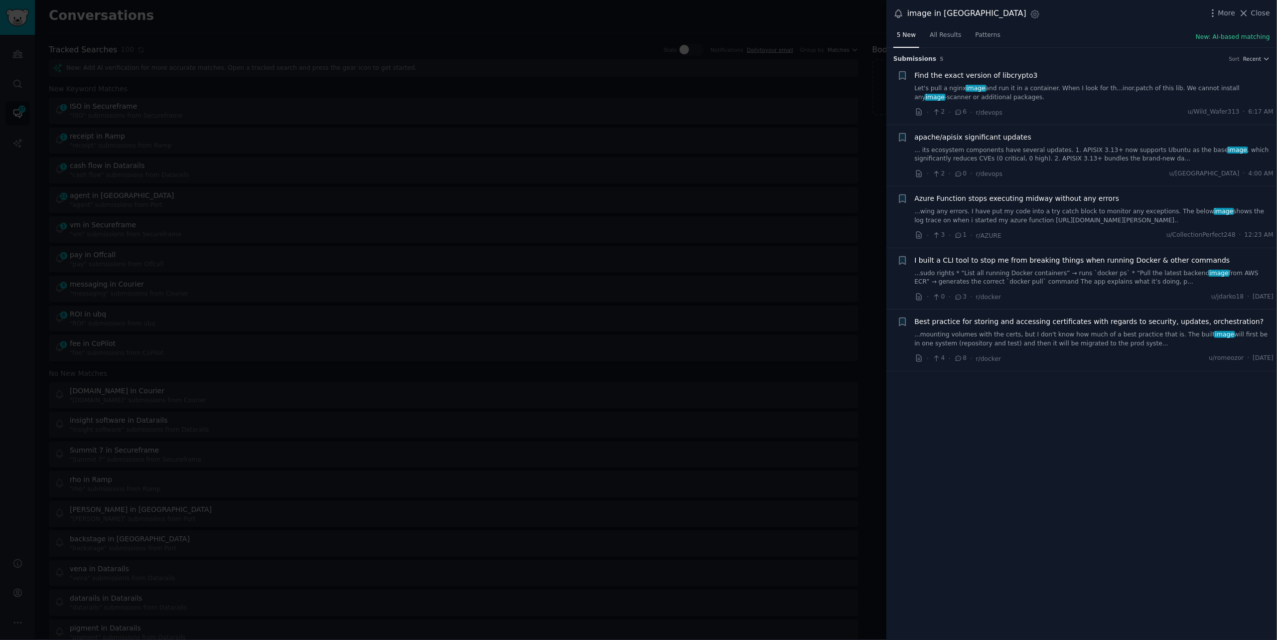
click at [1029, 337] on link "...mounting volumes with the certs, but I don't know how much of a best practic…" at bounding box center [1094, 338] width 359 height 17
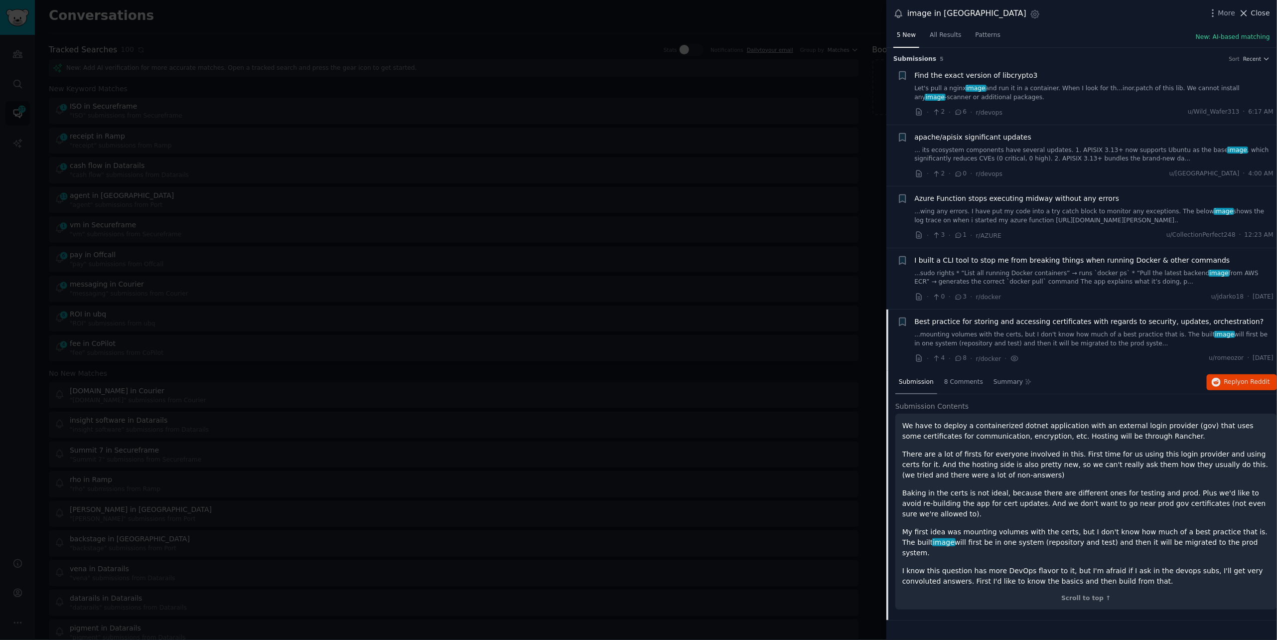
click at [1263, 15] on span "Close" at bounding box center [1260, 13] width 19 height 10
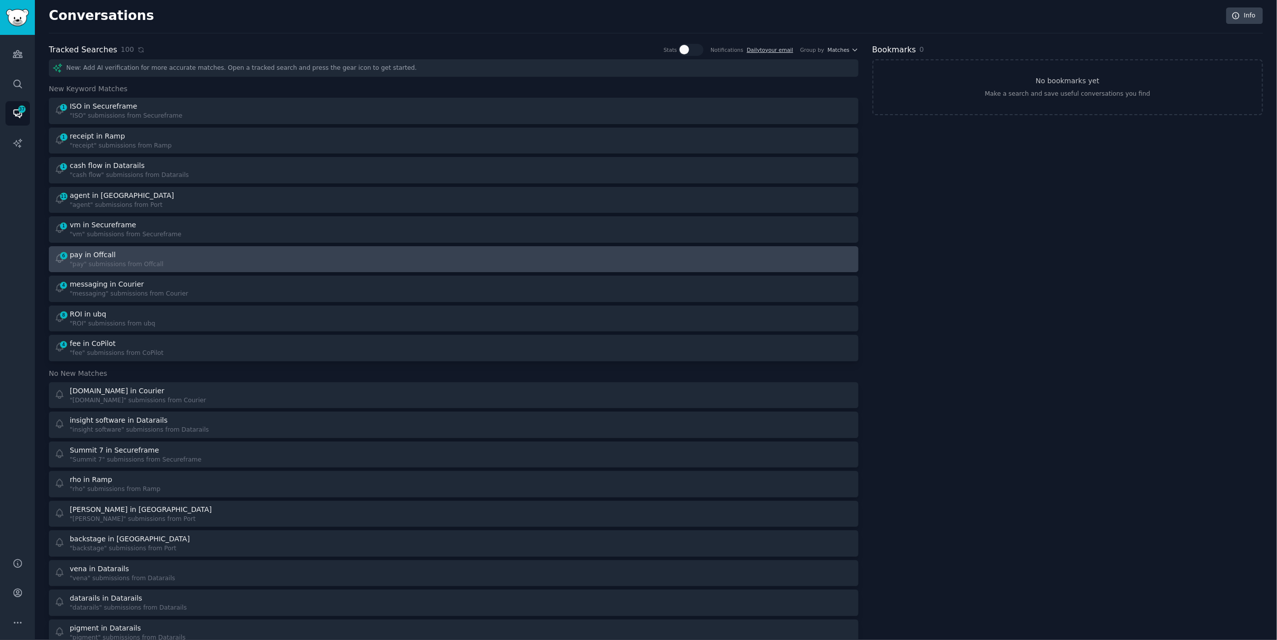
click at [358, 254] on div "6 pay in Offcall "pay" submissions from Offcall" at bounding box center [250, 259] width 393 height 19
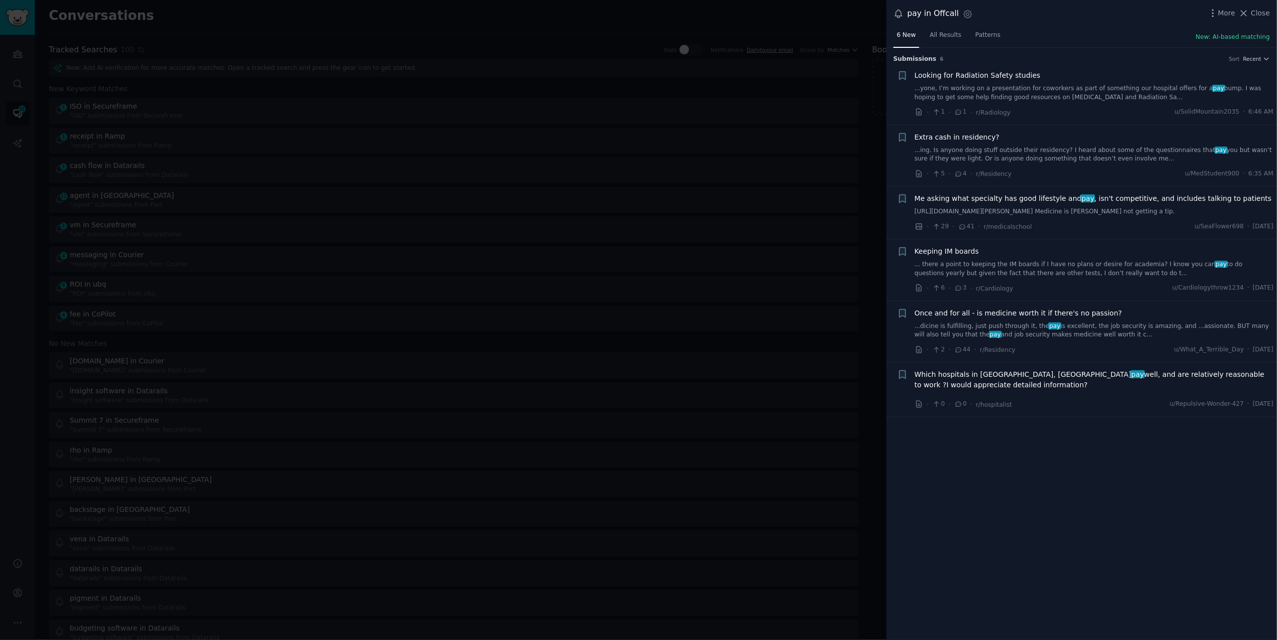
click at [992, 200] on span "Me asking what specialty has good lifestyle and pay , isn't competitive, and in…" at bounding box center [1093, 198] width 357 height 10
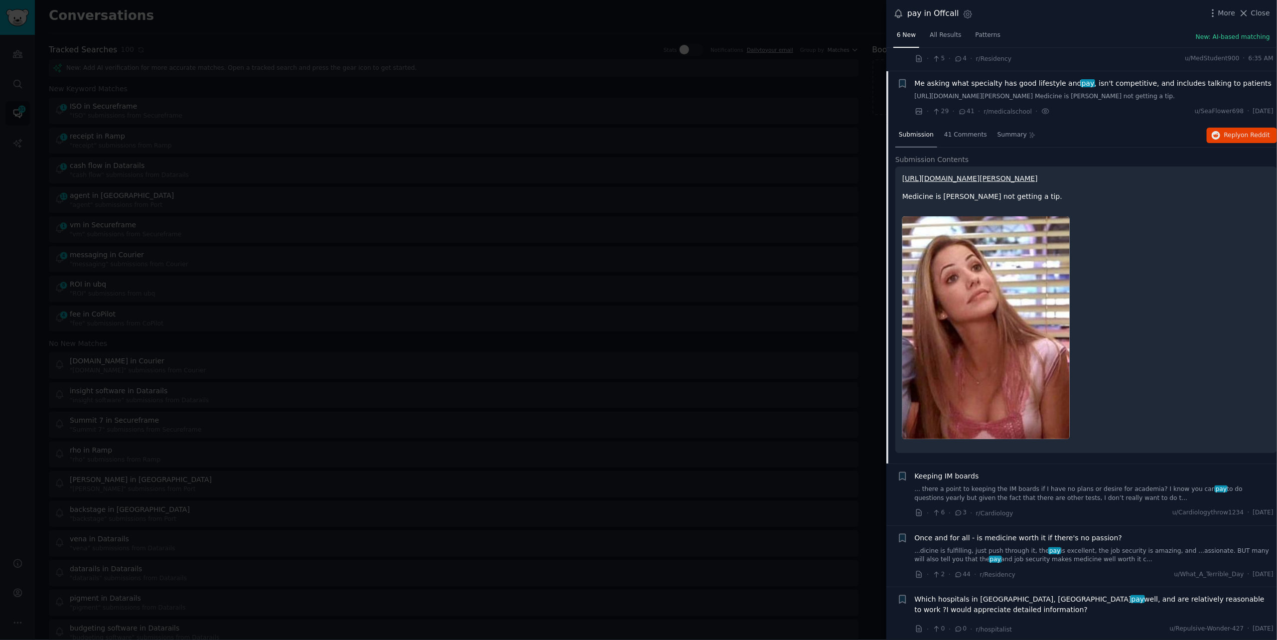
scroll to position [134, 0]
click at [1252, 19] on div "pay in Offcall Settings More Close" at bounding box center [1081, 13] width 377 height 13
click at [1252, 9] on span "Close" at bounding box center [1260, 13] width 19 height 10
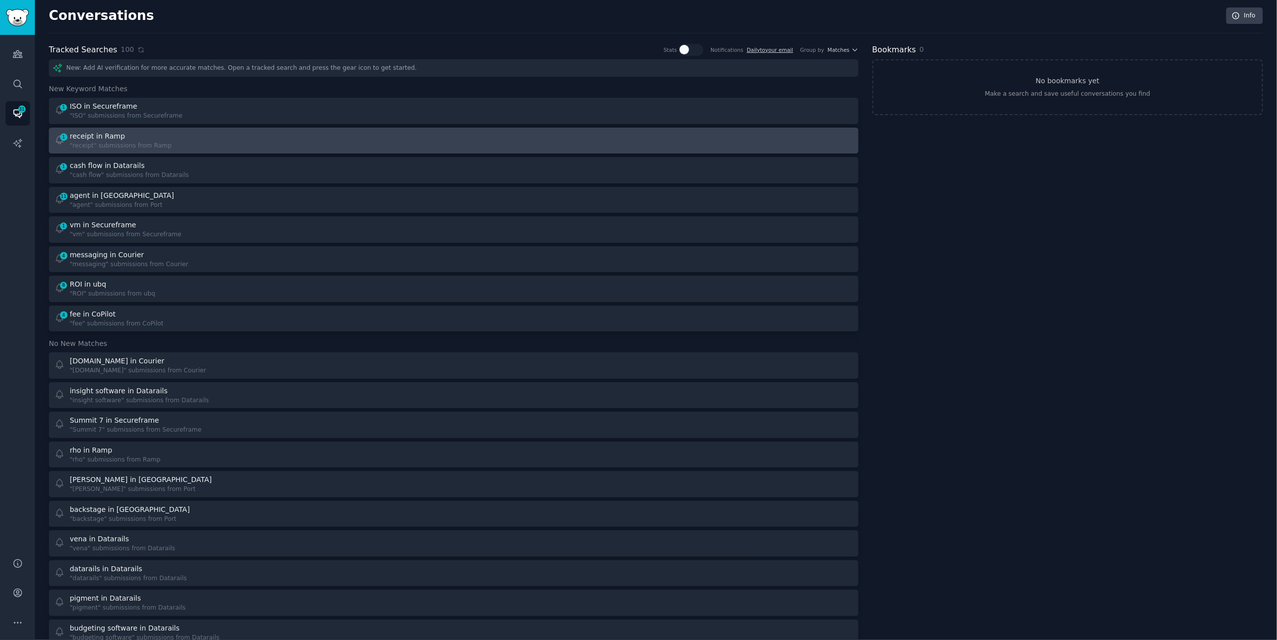
click at [271, 131] on div "1 receipt in Ramp "receipt" submissions from Ramp" at bounding box center [250, 140] width 393 height 19
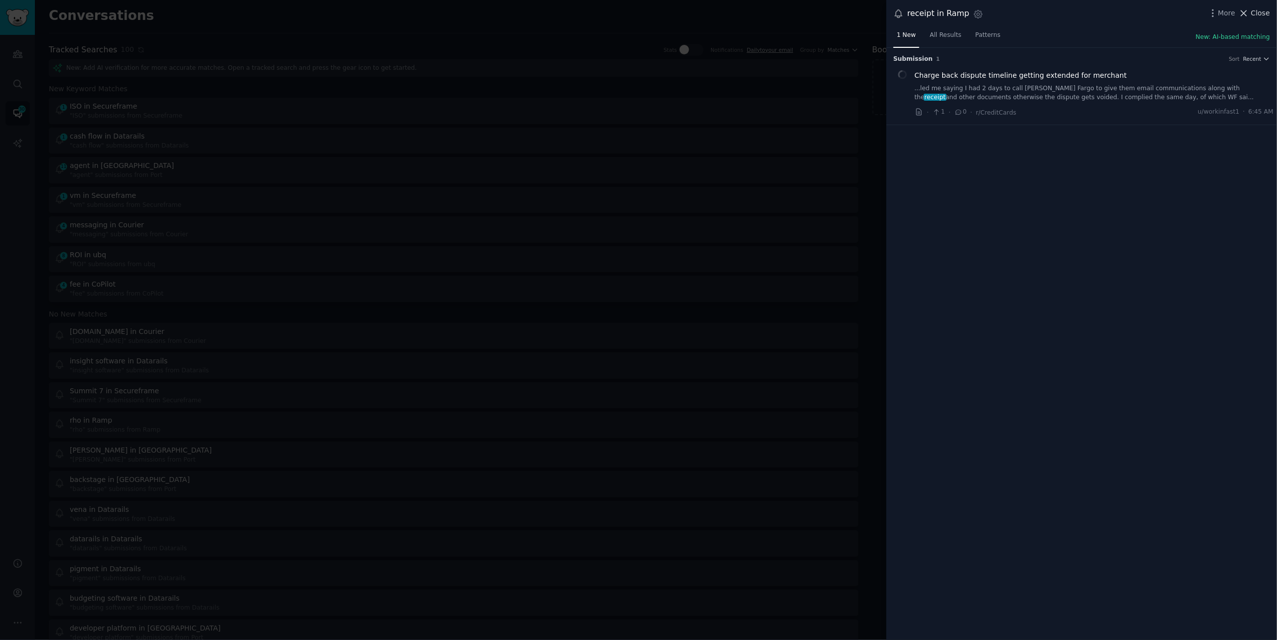
click at [1254, 16] on span "Close" at bounding box center [1260, 13] width 19 height 10
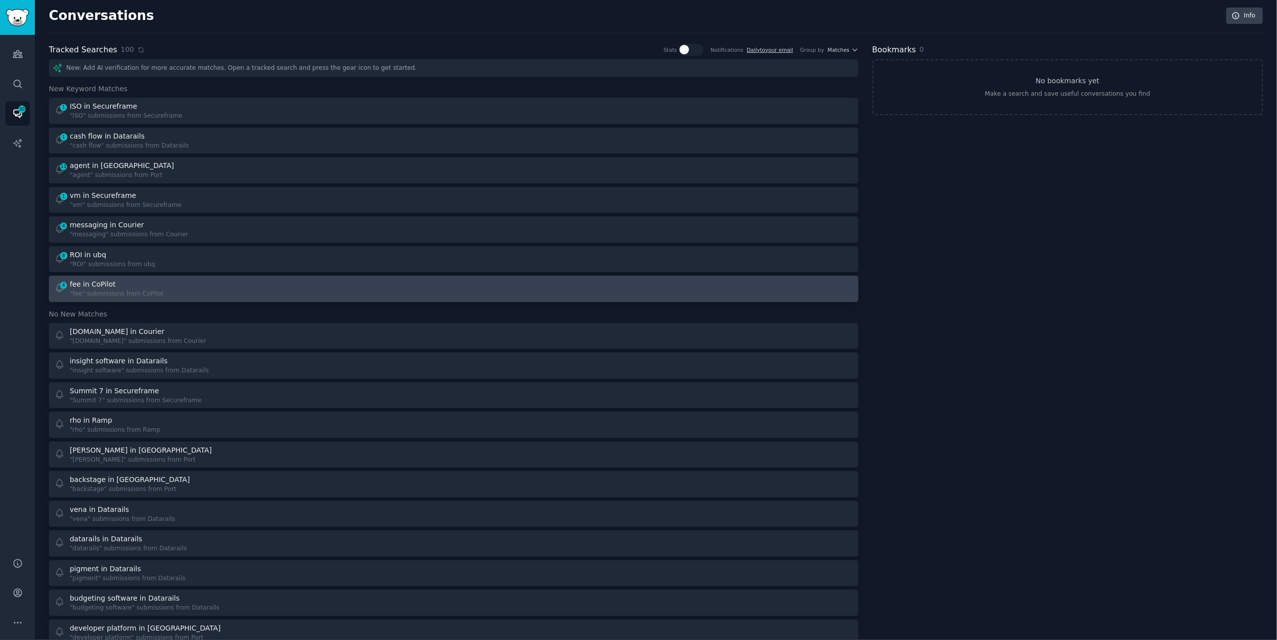
click at [245, 295] on div "4 fee in CoPilot "fee" submissions from CoPilot" at bounding box center [250, 288] width 393 height 19
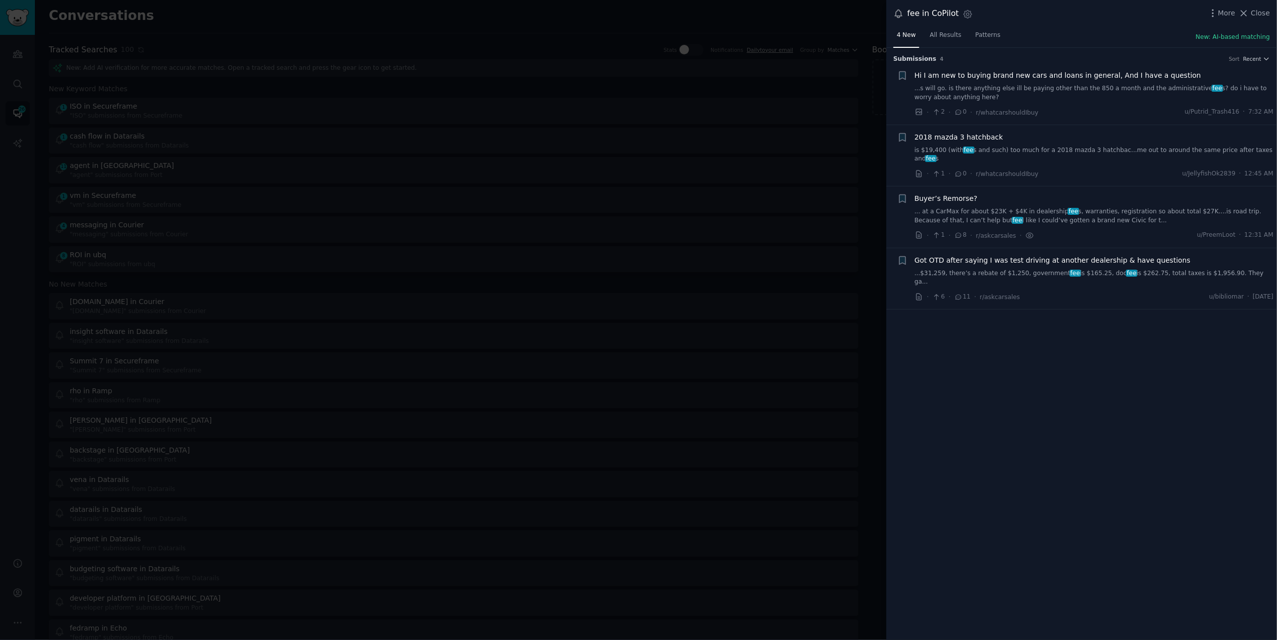
click at [1179, 91] on link "...s will go. is there anything else ill be paying other than the 850 a month a…" at bounding box center [1094, 92] width 359 height 17
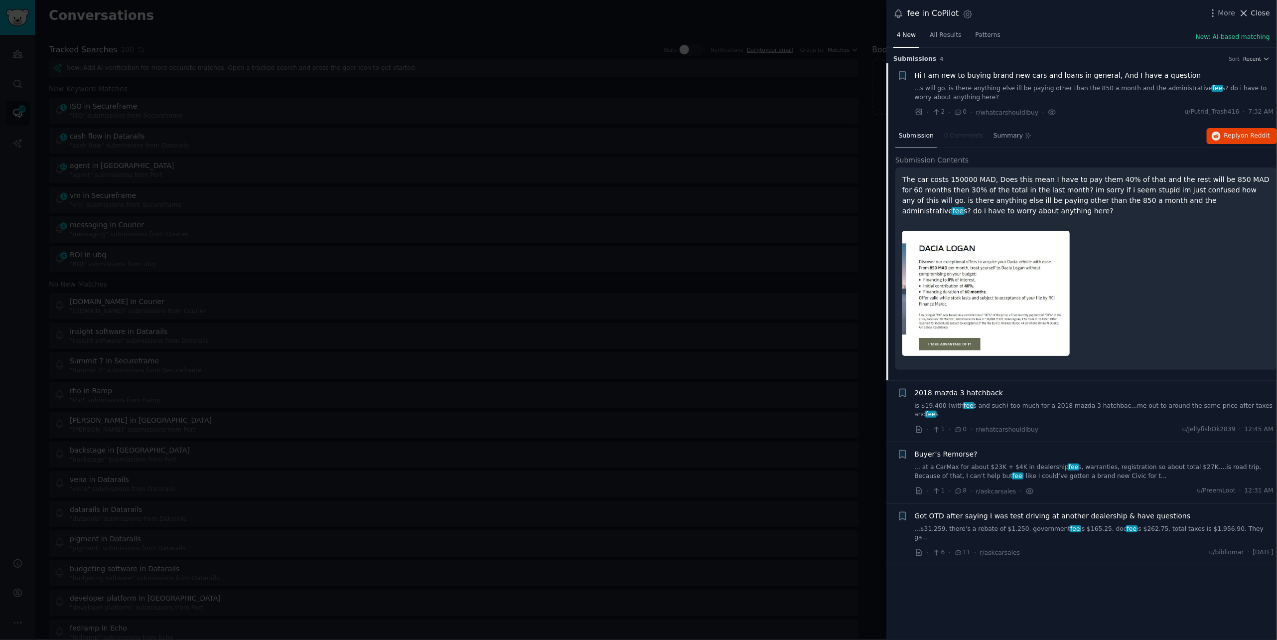
click at [1256, 13] on span "Close" at bounding box center [1260, 13] width 19 height 10
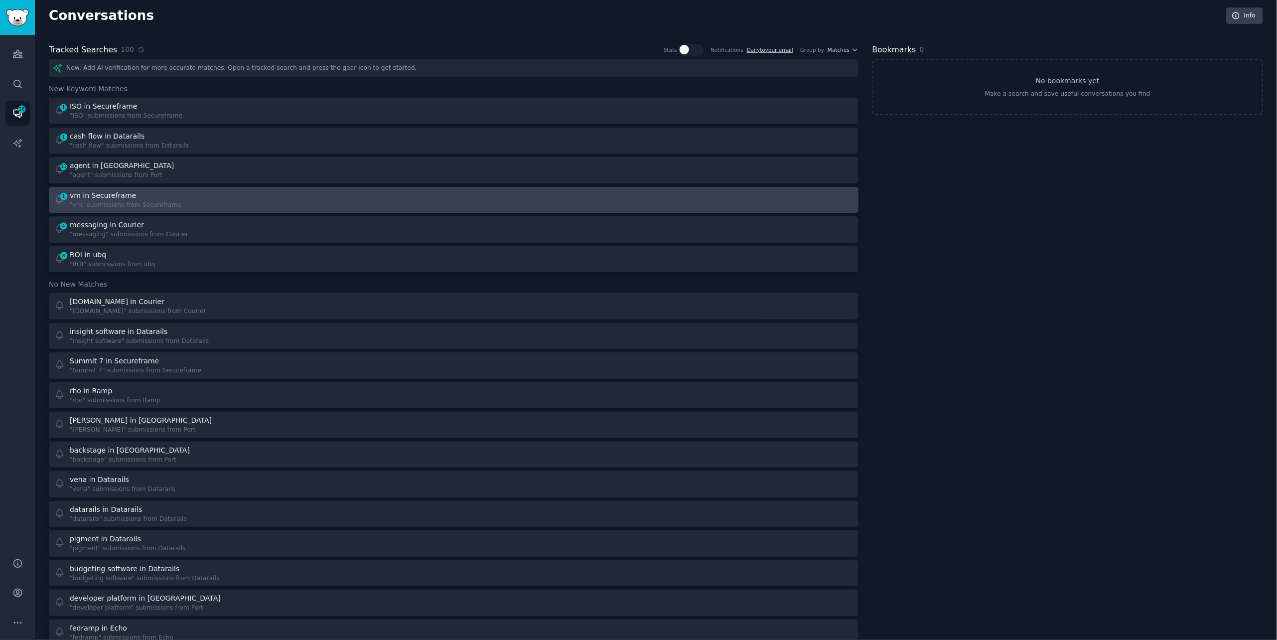
click at [420, 189] on link "1 vm in Secureframe "vm" submissions from Secureframe" at bounding box center [453, 200] width 809 height 26
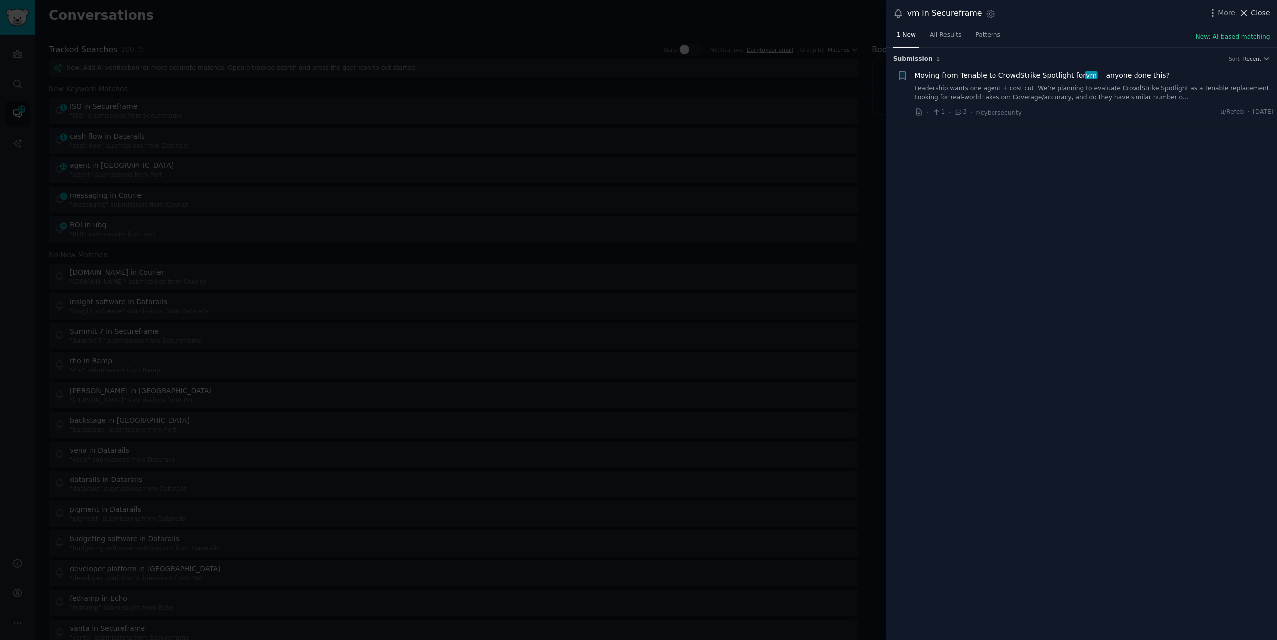
click at [1248, 13] on icon at bounding box center [1243, 13] width 10 height 10
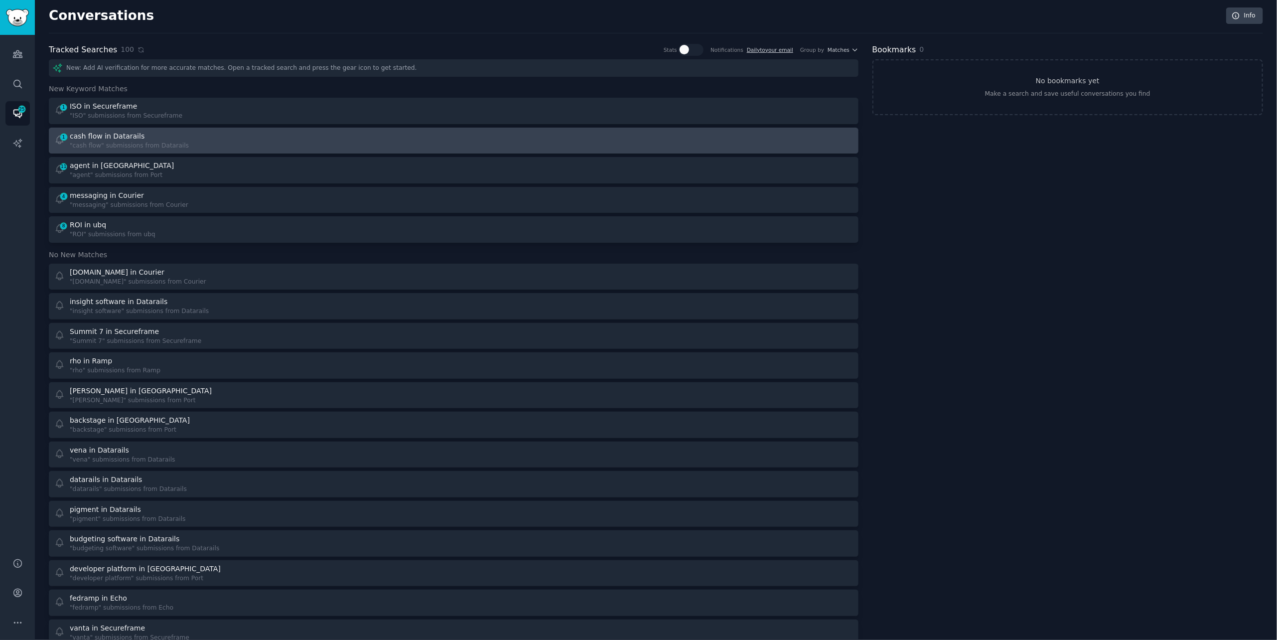
click at [277, 133] on div "1 cash flow in Datarails "cash flow" submissions from Datarails" at bounding box center [250, 140] width 393 height 19
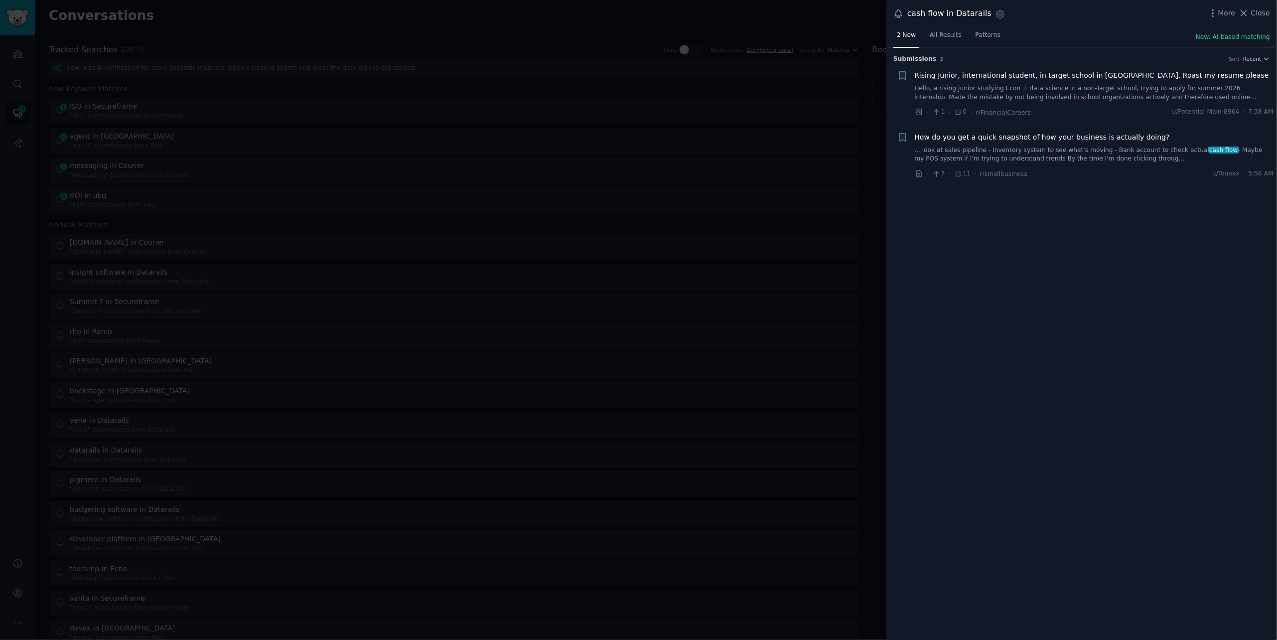
click at [289, 21] on div at bounding box center [638, 320] width 1277 height 640
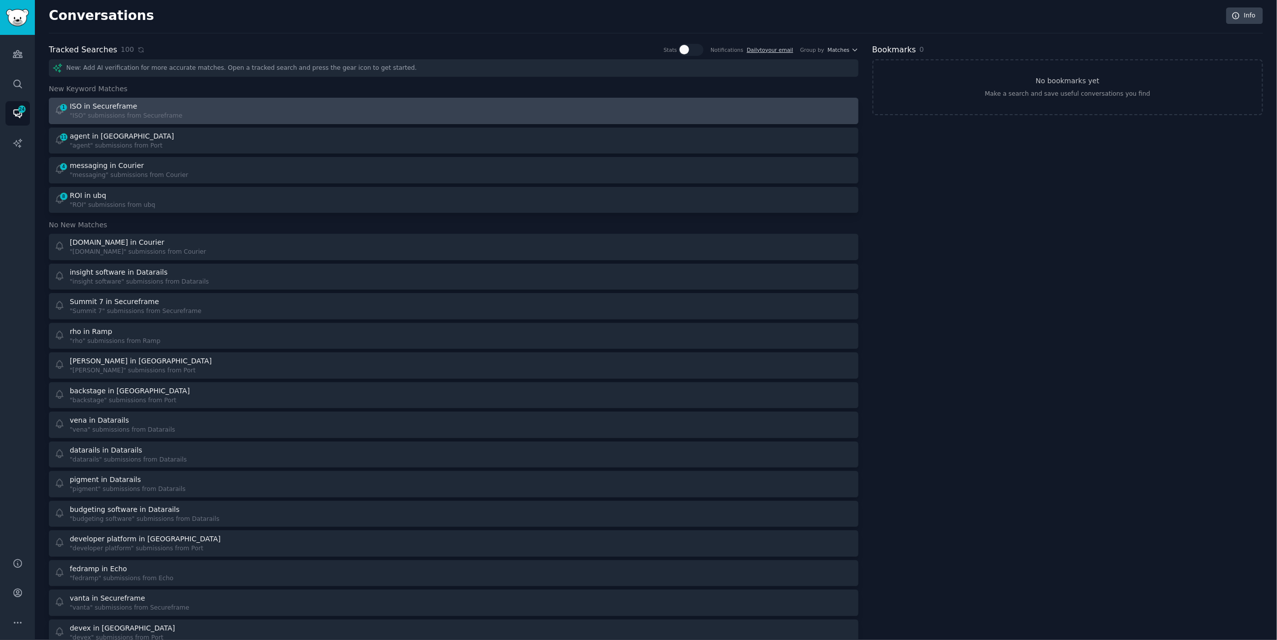
click at [208, 108] on div "1 ISO in Secureframe "ISO" submissions from Secureframe" at bounding box center [250, 110] width 393 height 19
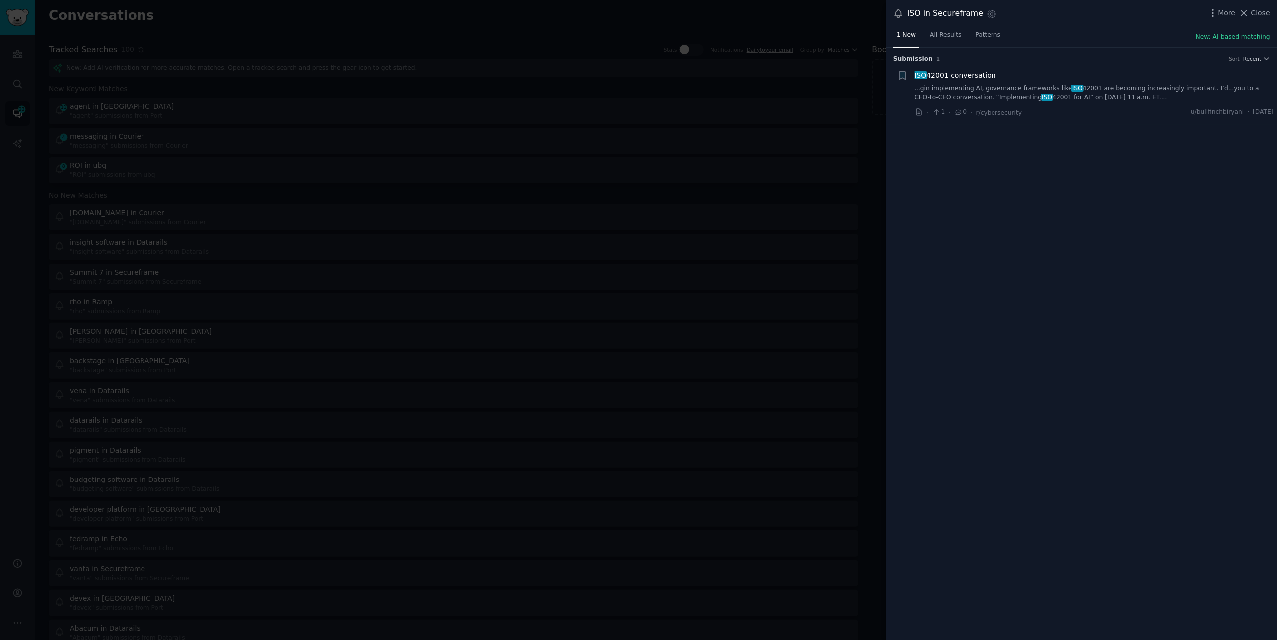
click at [1125, 97] on link "...gin implementing AI, governance frameworks like ISO 42001 are becoming incre…" at bounding box center [1094, 92] width 359 height 17
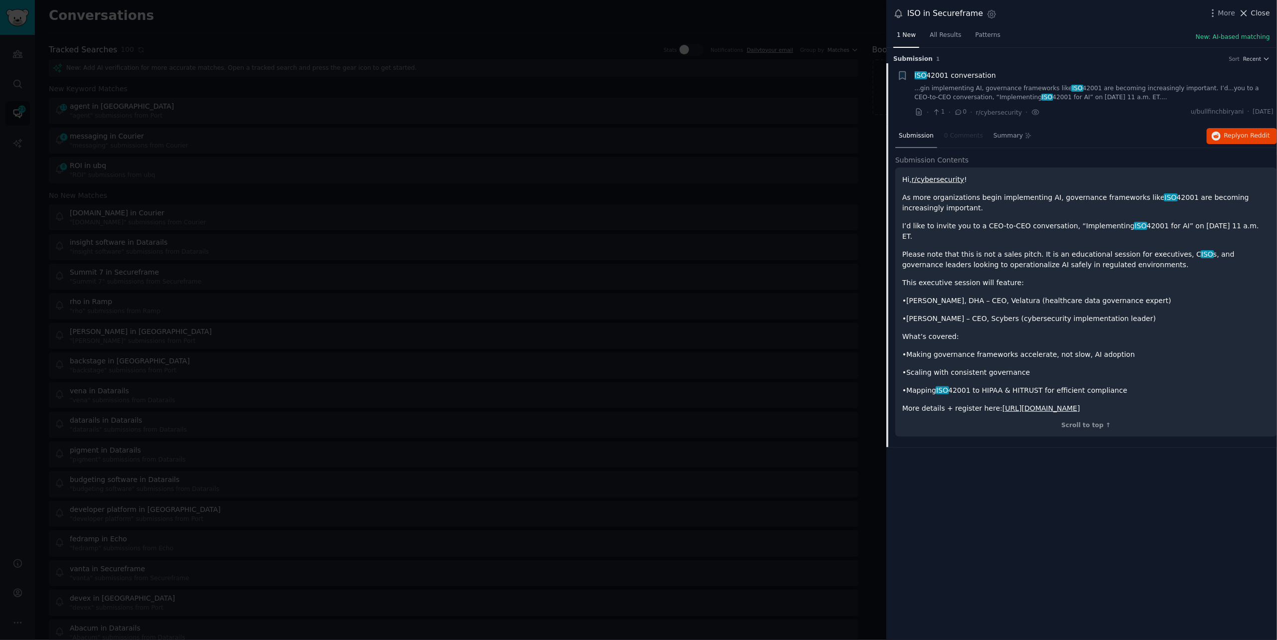
click at [1252, 12] on span "Close" at bounding box center [1260, 13] width 19 height 10
